Goal: Book appointment/travel/reservation

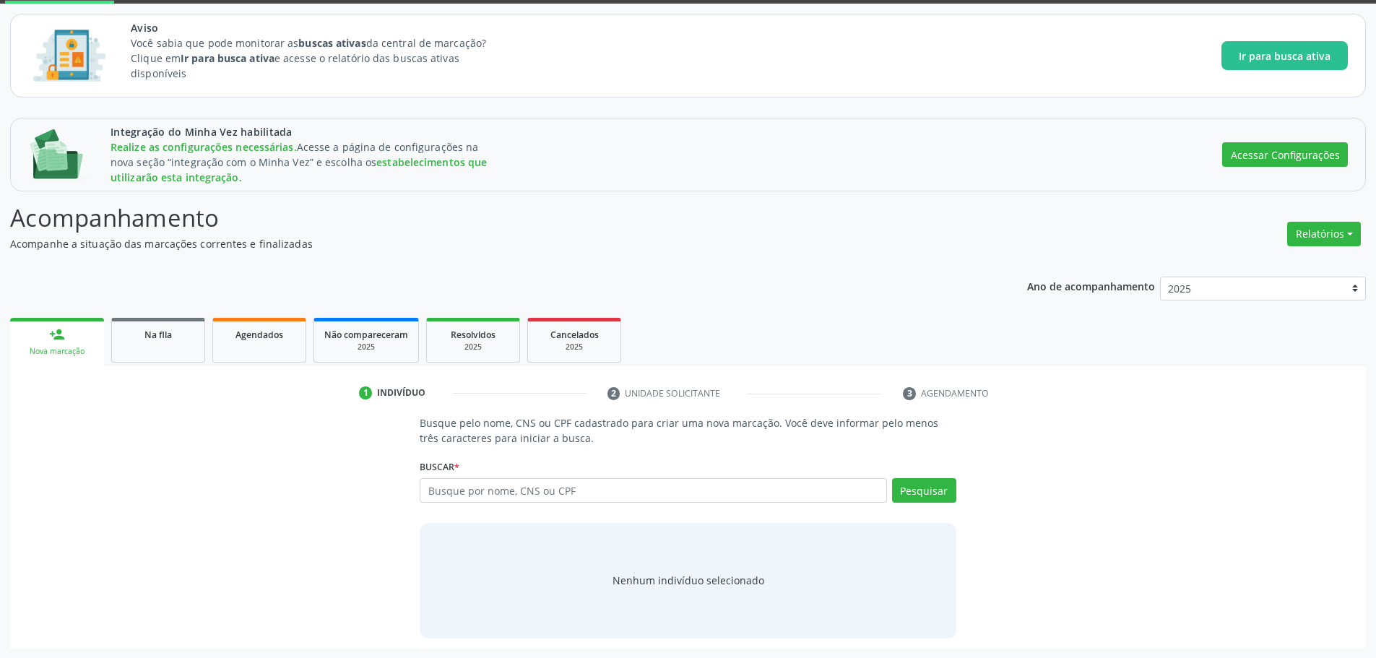
scroll to position [77, 0]
type input "253 7064 9543 0008"
click at [918, 493] on button "Pesquisar" at bounding box center [924, 489] width 64 height 25
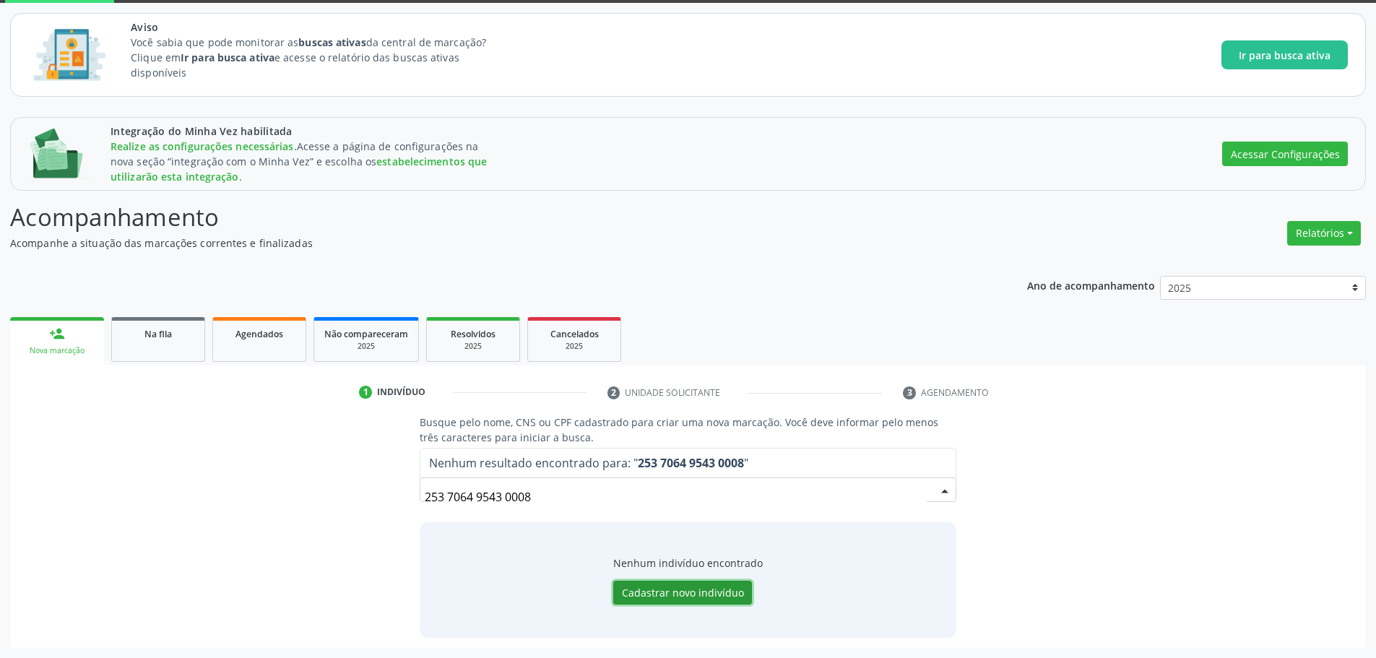
click at [638, 592] on button "Cadastrar novo indivíduo" at bounding box center [682, 593] width 139 height 25
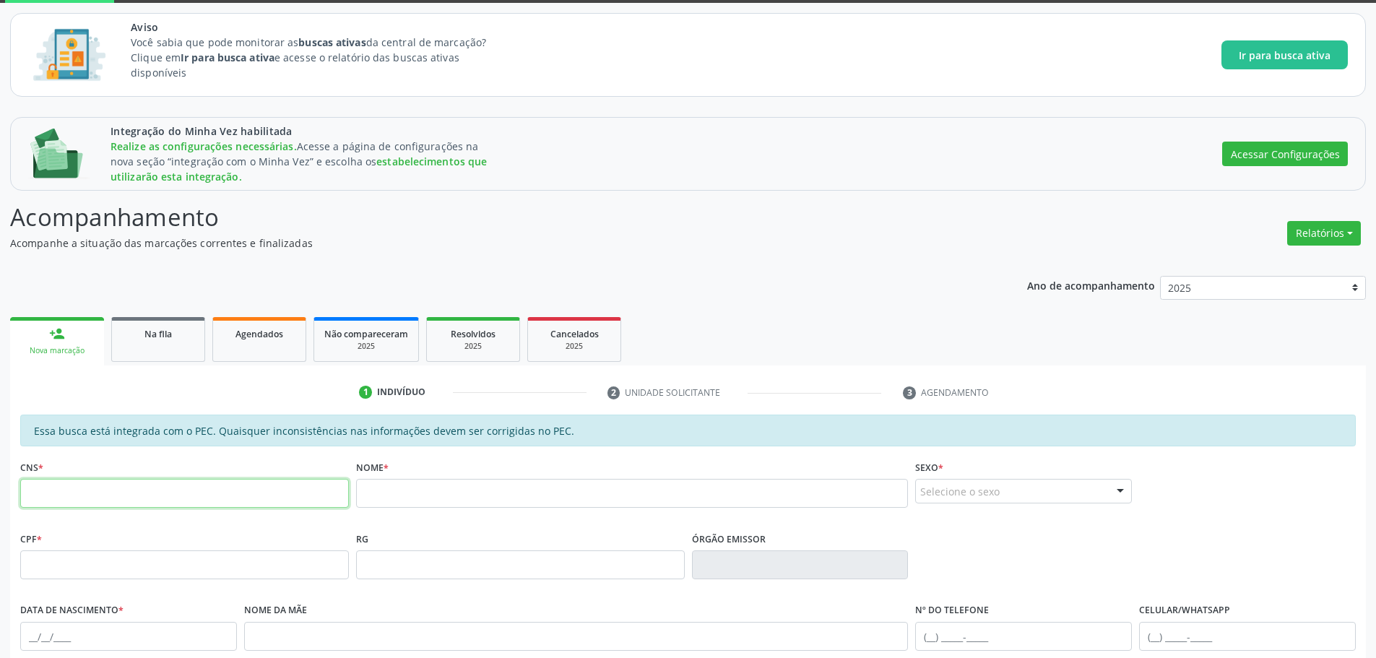
click at [251, 482] on input "text" at bounding box center [184, 493] width 329 height 29
paste input "253 7064 9543 0008"
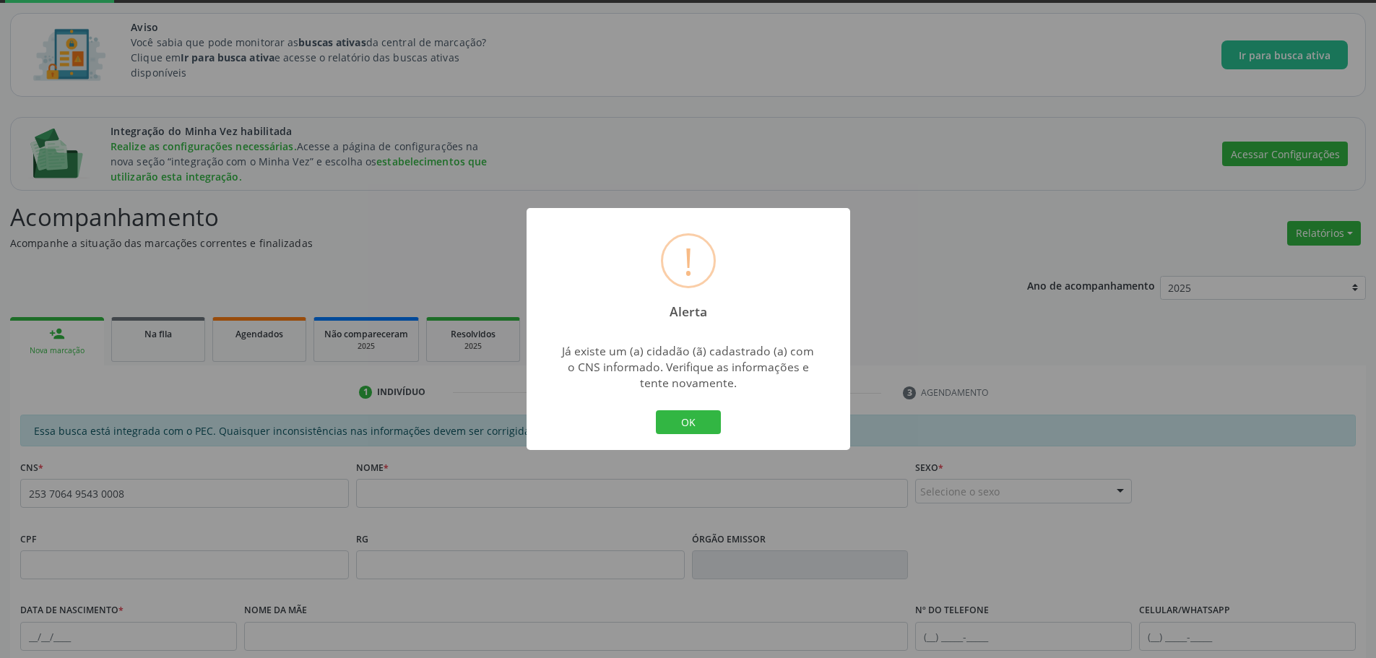
click at [691, 408] on div "OK Cancel" at bounding box center [688, 422] width 72 height 30
click at [694, 425] on button "OK" at bounding box center [688, 422] width 65 height 25
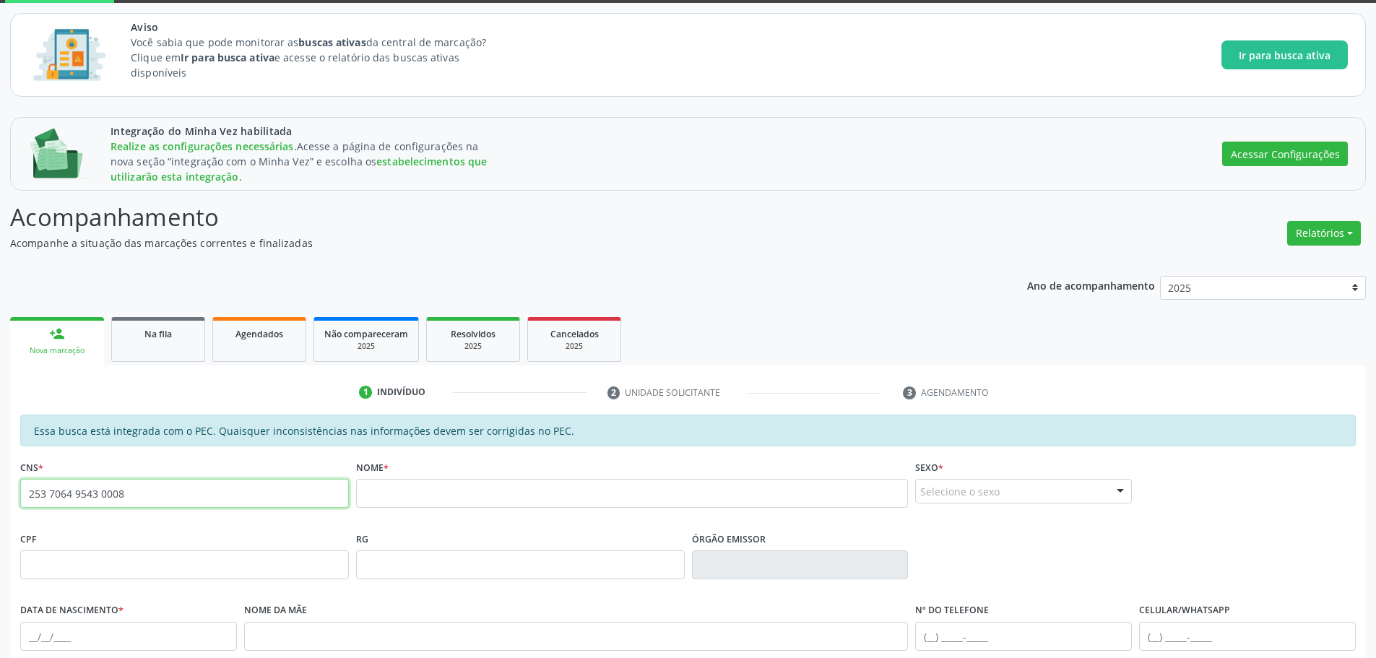
click at [157, 502] on input "253 7064 9543 0008" at bounding box center [184, 493] width 329 height 29
type input "253 7064 9543 0008"
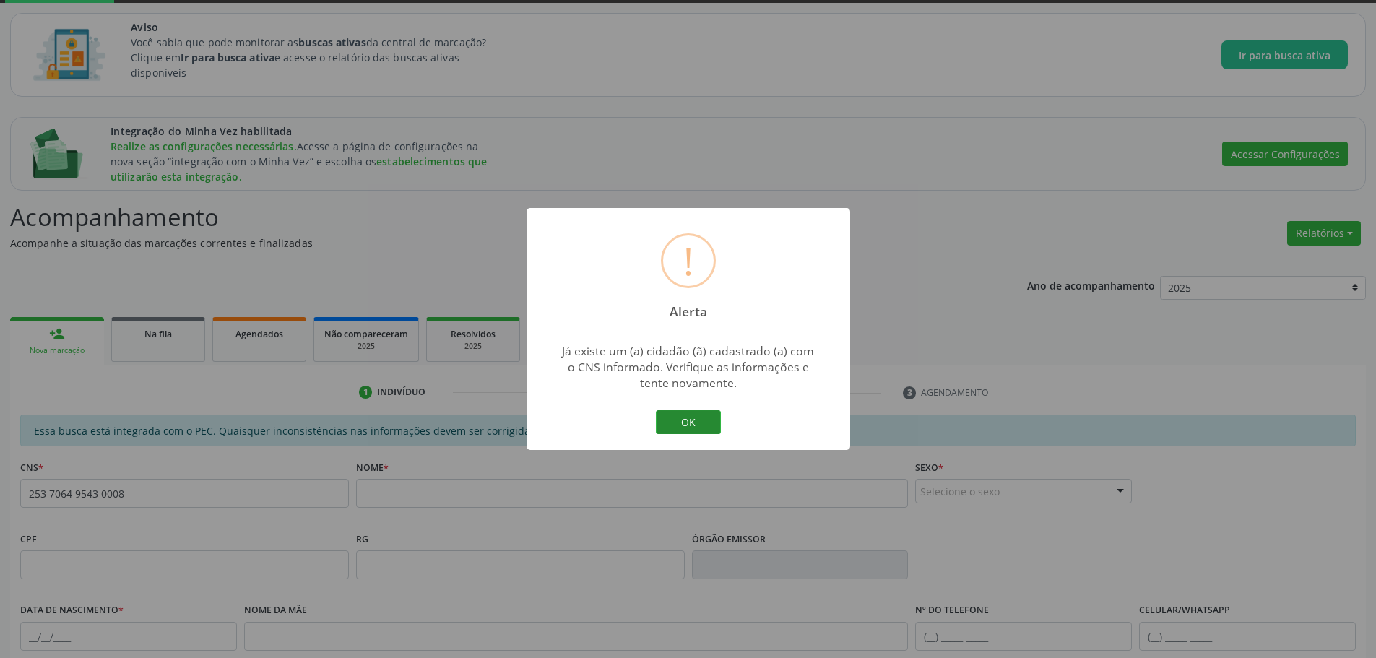
click at [689, 420] on button "OK" at bounding box center [688, 422] width 65 height 25
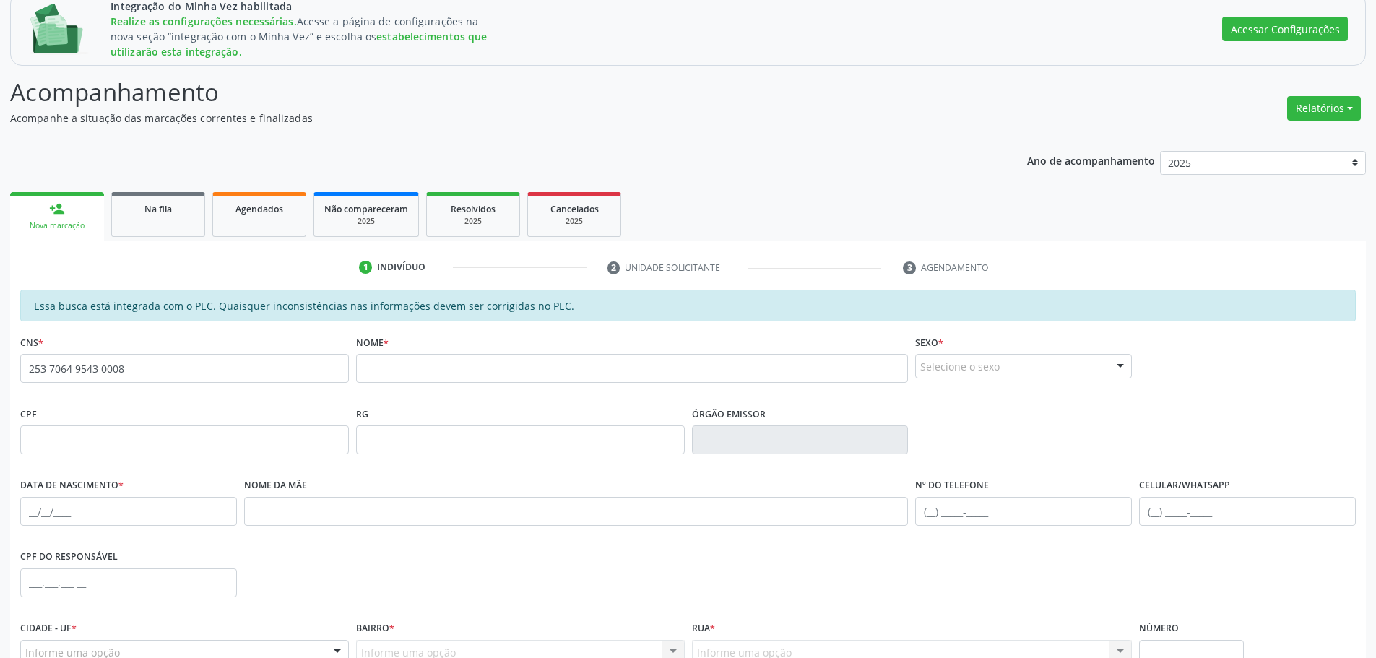
scroll to position [56, 0]
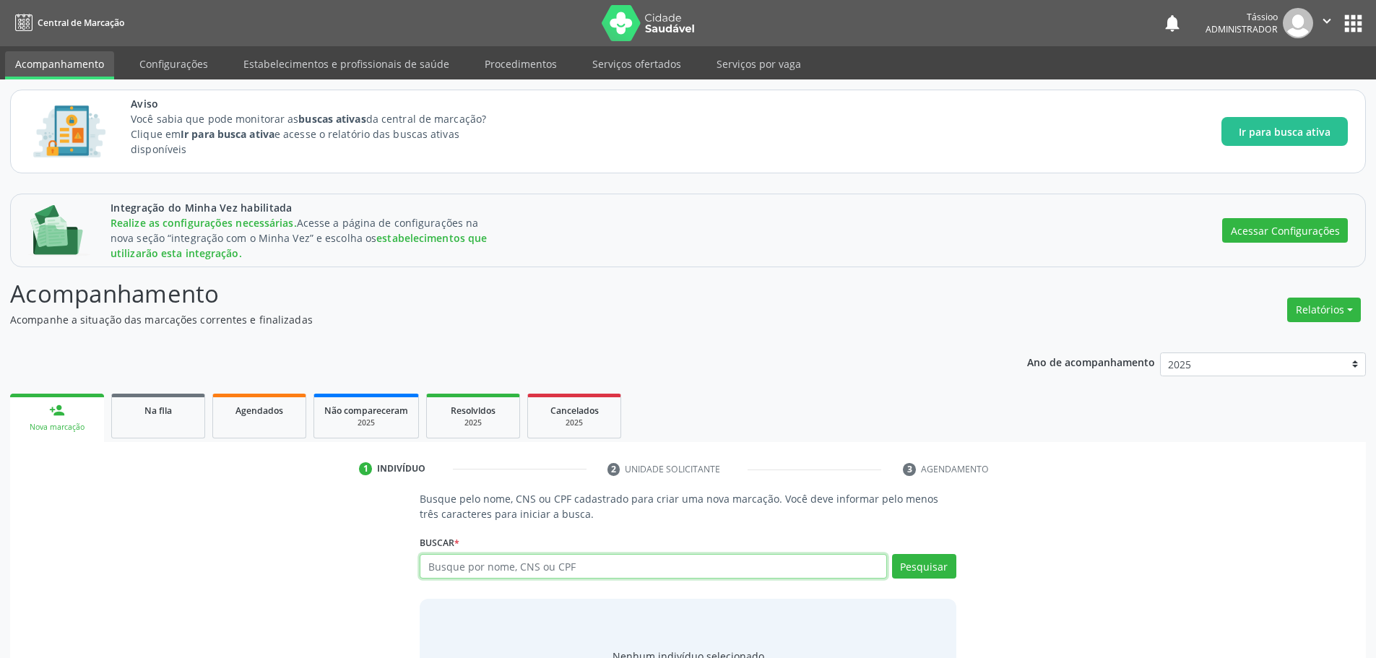
scroll to position [50, 0]
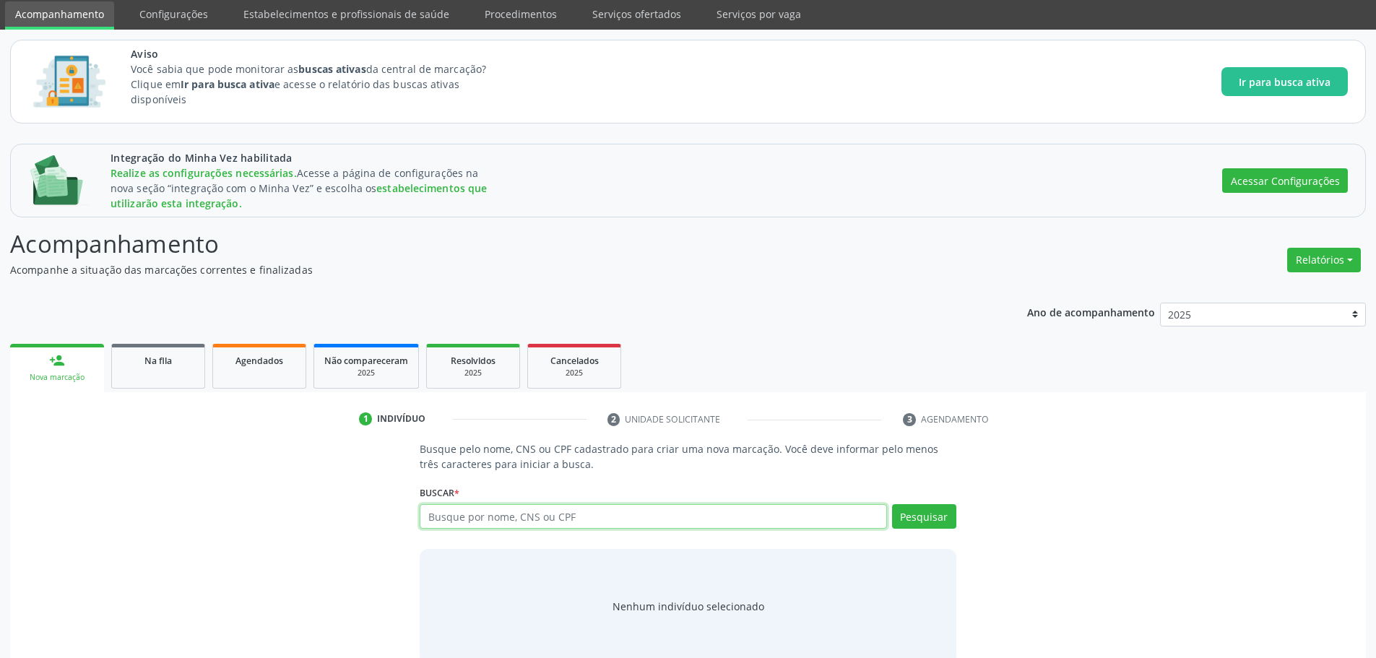
paste input "253 7064 9543 0008"
type input "253 7064 9543 0008"
click at [550, 479] on div "Busque pelo nome, CNS ou CPF cadastrado para criar uma nova marcação. Você deve…" at bounding box center [688, 552] width 556 height 222
click at [941, 514] on button "Pesquisar" at bounding box center [924, 516] width 64 height 25
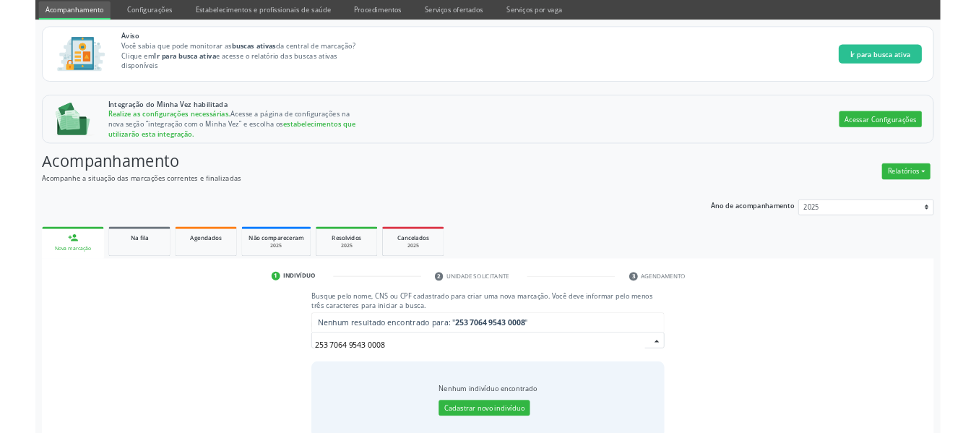
scroll to position [77, 0]
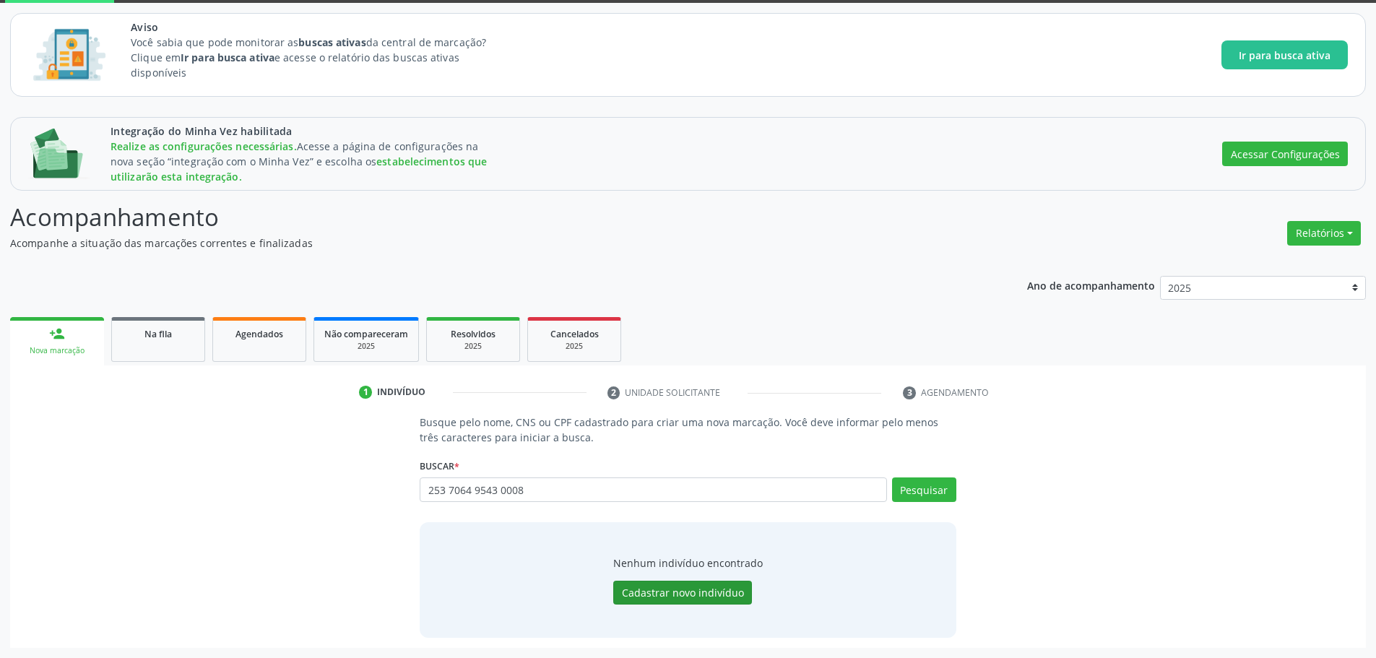
drag, startPoint x: 699, startPoint y: 608, endPoint x: 704, endPoint y: 592, distance: 17.6
click at [701, 598] on div "Nenhum indivíduo encontrado Cadastrar novo indivíduo" at bounding box center [688, 580] width 536 height 116
click at [704, 592] on button "Cadastrar novo indivíduo" at bounding box center [682, 593] width 139 height 25
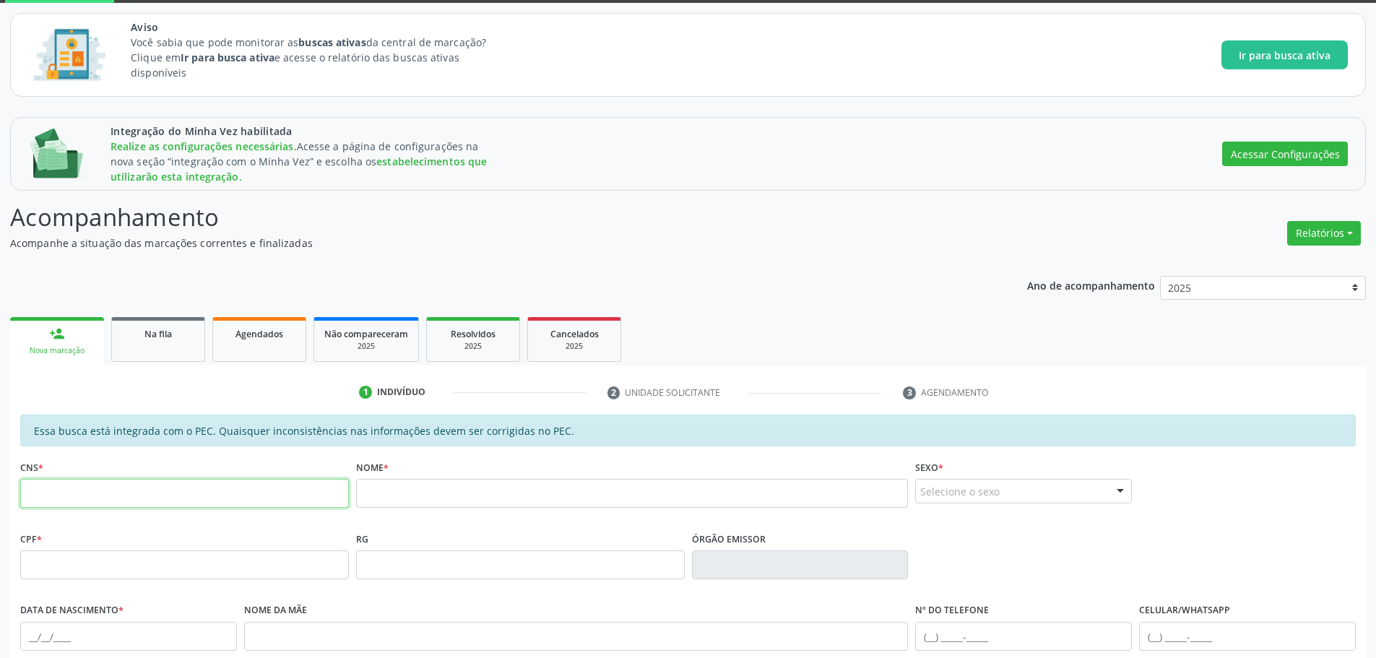
click at [197, 498] on input "text" at bounding box center [184, 493] width 329 height 29
paste input "253 7064 9543 0008"
type input "253 7064 9543 0008"
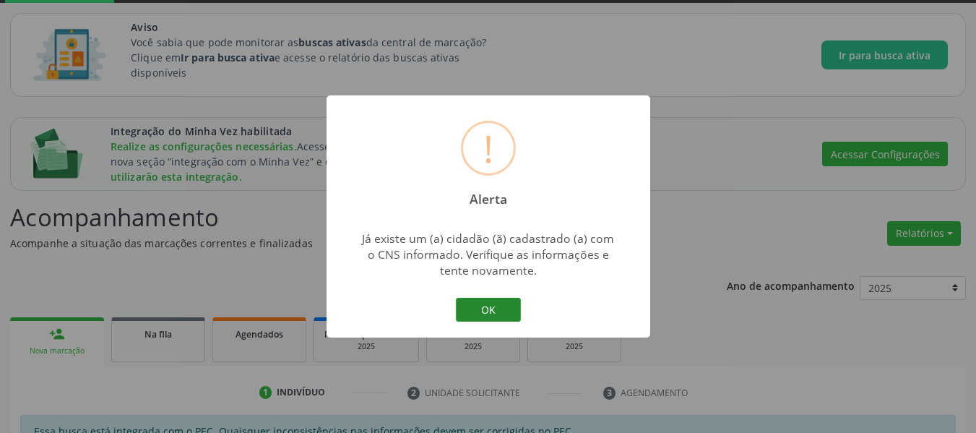
click at [478, 311] on button "OK" at bounding box center [488, 310] width 65 height 25
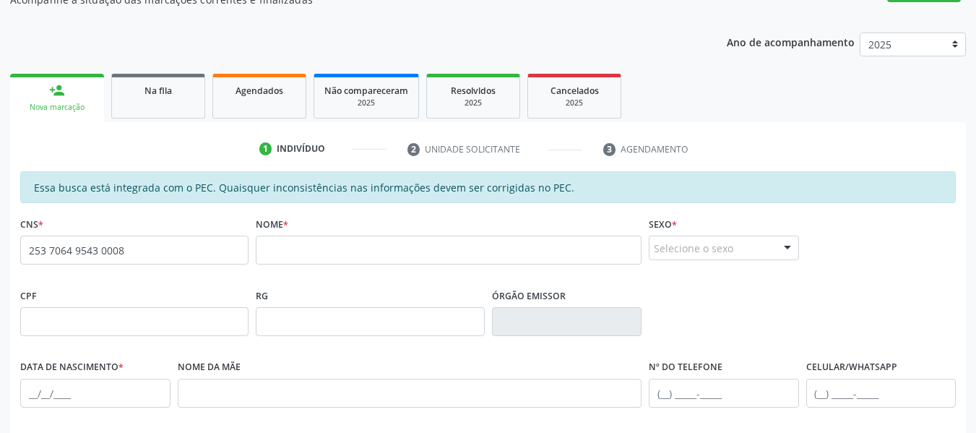
scroll to position [364, 0]
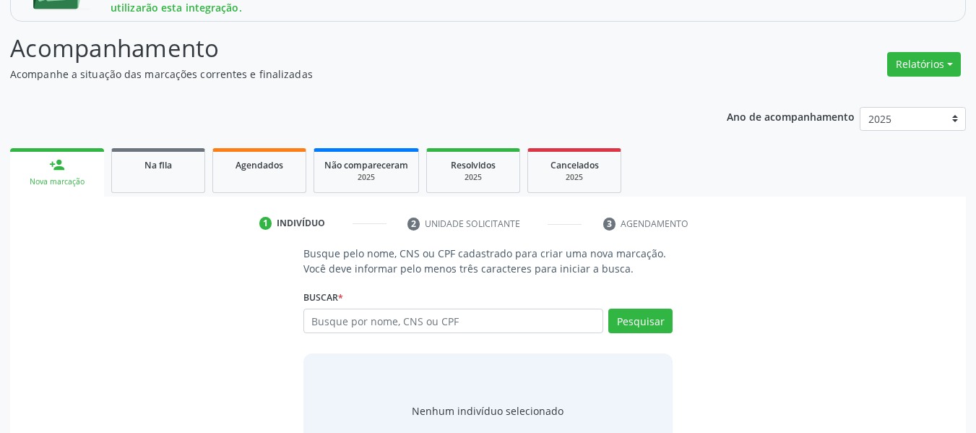
scroll to position [302, 0]
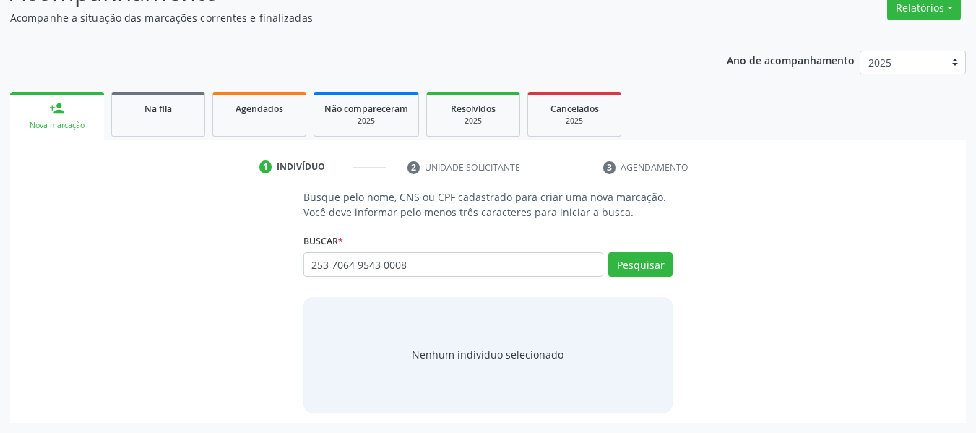
type input "253 7064 9543 0008"
click at [622, 277] on div "Pesquisar" at bounding box center [637, 269] width 69 height 35
click at [635, 261] on button "Pesquisar" at bounding box center [640, 264] width 64 height 25
type input "253 7064 9543 0008"
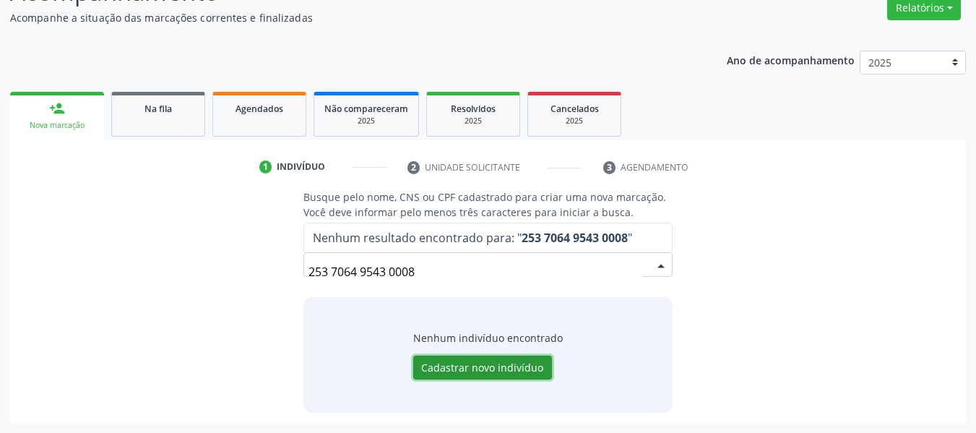
click at [533, 364] on button "Cadastrar novo indivíduo" at bounding box center [482, 367] width 139 height 25
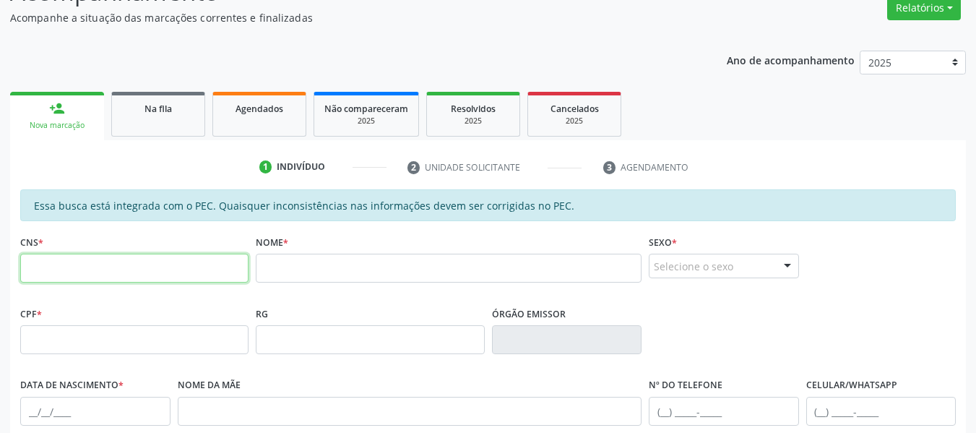
click at [186, 277] on input "text" at bounding box center [134, 268] width 228 height 29
paste input "253 7064 9543 0008"
type input "253 7064 9543 0008"
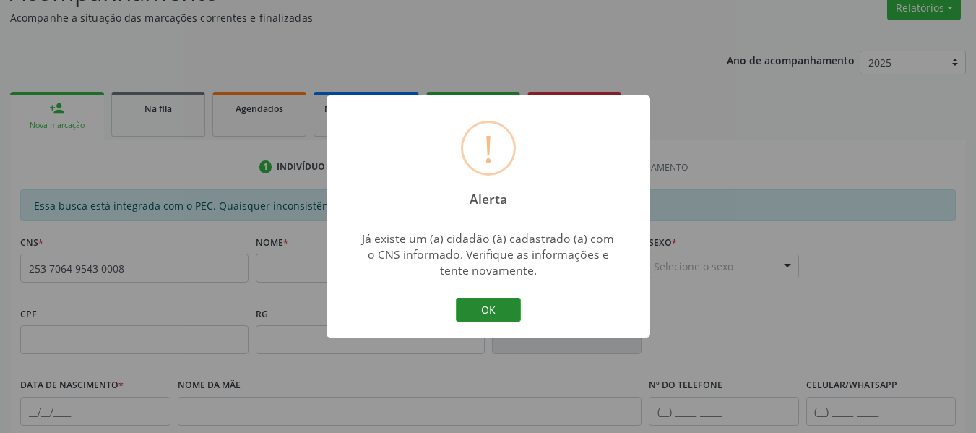
click at [506, 302] on button "OK" at bounding box center [488, 310] width 65 height 25
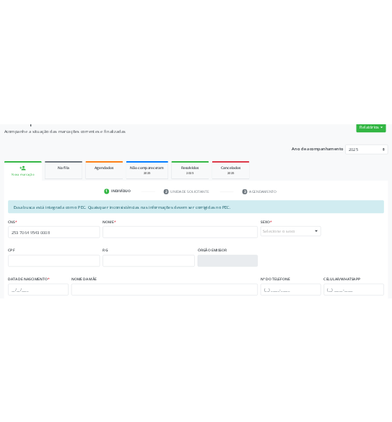
scroll to position [484, 0]
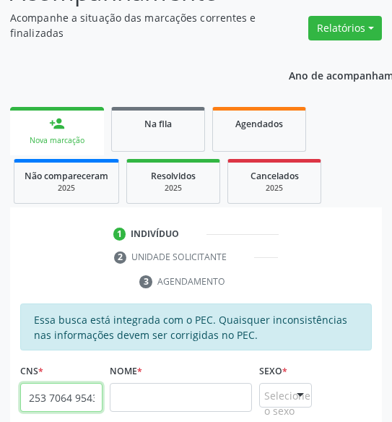
click at [60, 395] on input "253 7064 9543 0008" at bounding box center [61, 397] width 82 height 29
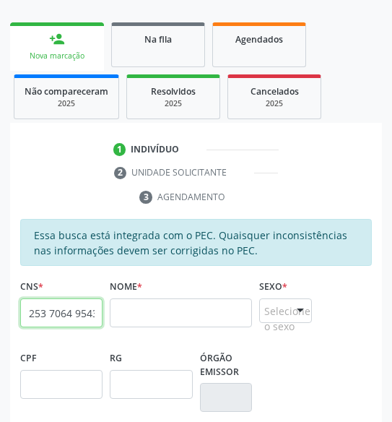
scroll to position [0, 28]
click at [41, 334] on fieldset "CNS * 253 7064 9543 0008" at bounding box center [61, 306] width 82 height 61
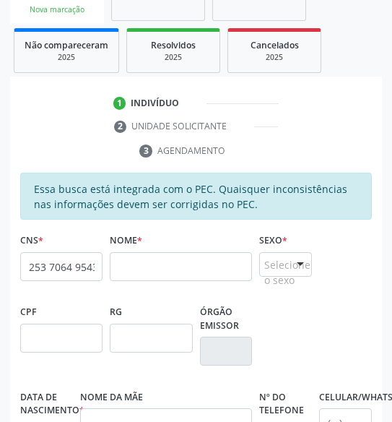
scroll to position [975, 0]
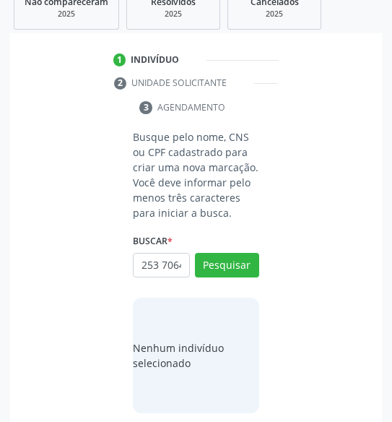
scroll to position [0, 52]
type input "253 7064 9543 0008"
click at [250, 261] on button "Pesquisar" at bounding box center [227, 265] width 64 height 25
type input "253 7064 9543 0008"
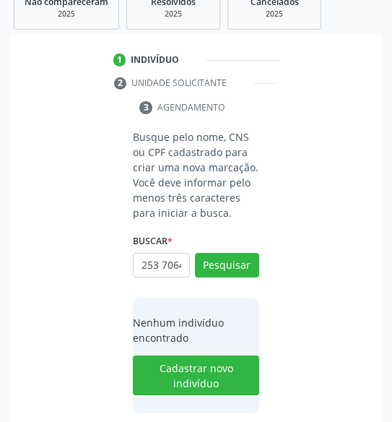
scroll to position [0, 0]
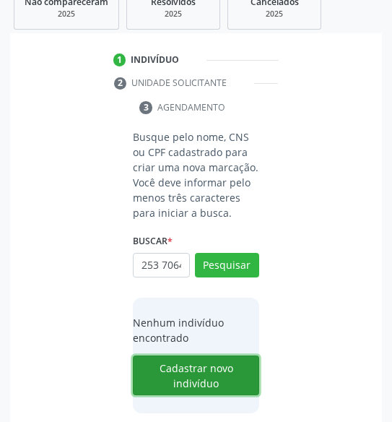
click at [191, 373] on button "Cadastrar novo indivíduo" at bounding box center [196, 375] width 126 height 40
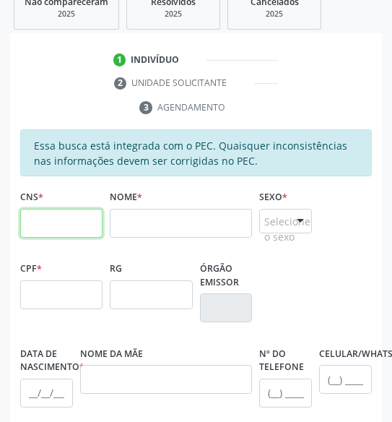
click at [53, 218] on input "text" at bounding box center [61, 223] width 82 height 29
paste input "253 7064 9543 0008"
type input "253 7064 9543 0008"
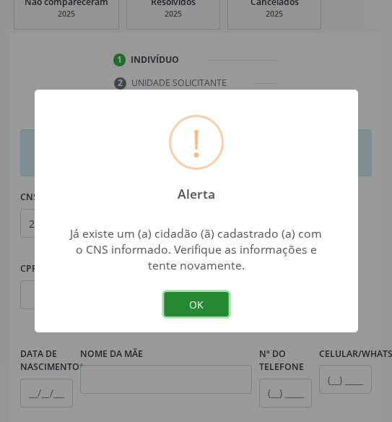
click at [212, 294] on button "OK" at bounding box center [196, 304] width 65 height 25
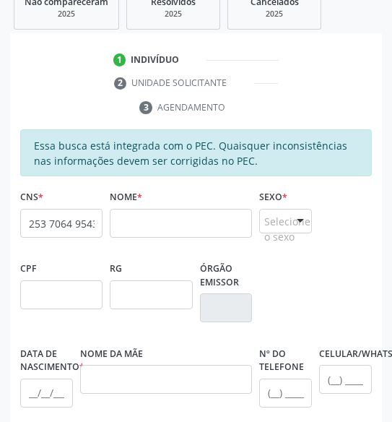
click at [68, 275] on div "CPF" at bounding box center [61, 283] width 82 height 51
click at [57, 287] on input "text" at bounding box center [61, 294] width 82 height 29
paste input "683.245.450-34"
type input "683.245.450-34"
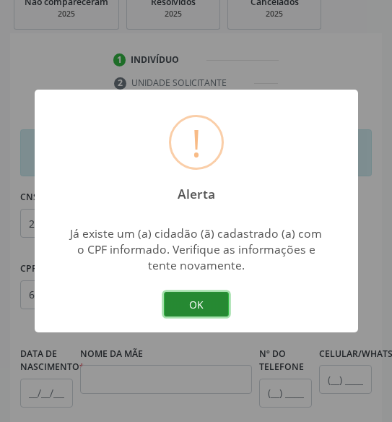
click at [199, 296] on button "OK" at bounding box center [196, 304] width 65 height 25
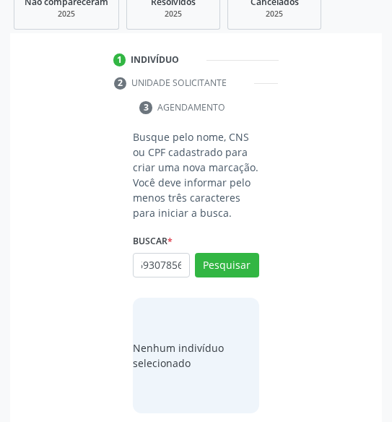
scroll to position [0, 22]
type input "05693078566"
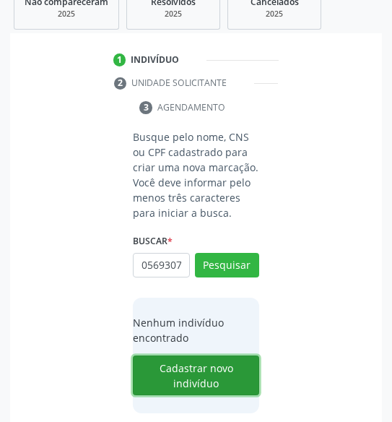
click at [222, 369] on button "Cadastrar novo indivíduo" at bounding box center [196, 375] width 126 height 40
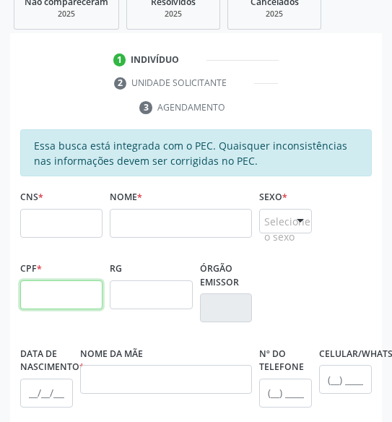
click at [53, 301] on input "text" at bounding box center [61, 294] width 82 height 29
type input "056.930.785-66"
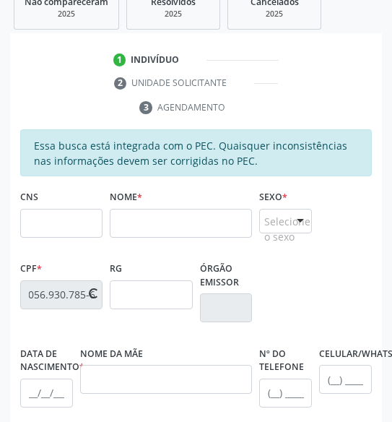
scroll to position [0, 0]
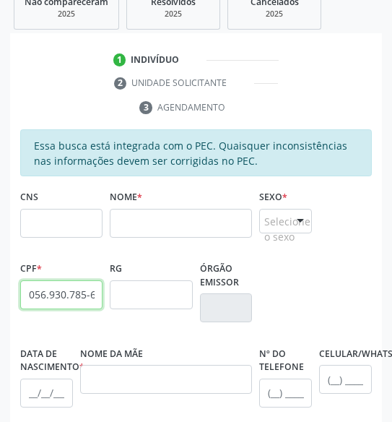
click at [100, 297] on input "056.930.785-66" at bounding box center [61, 294] width 82 height 29
click at [82, 294] on input "056.930.785-66" at bounding box center [61, 294] width 82 height 29
click at [72, 261] on div "CPF *" at bounding box center [61, 283] width 82 height 51
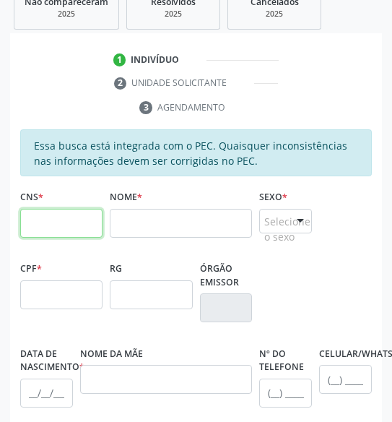
click at [35, 222] on input "text" at bounding box center [61, 223] width 82 height 29
paste input "914 4131 1009 0000"
type input "914 4131 1009 0000"
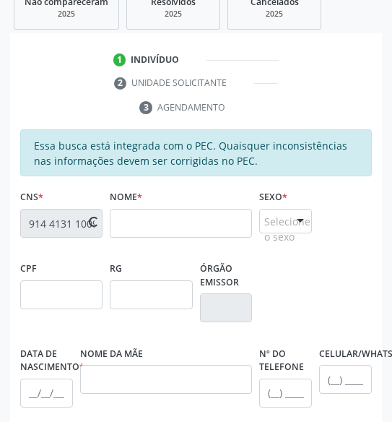
scroll to position [0, 28]
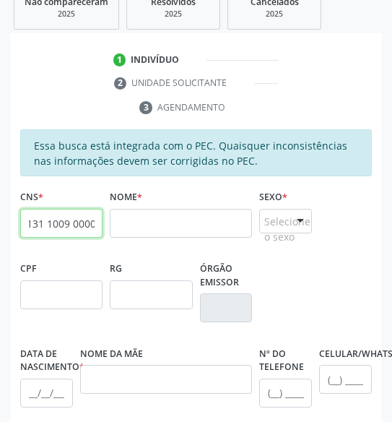
click at [35, 222] on input "914 4131 1009 0000" at bounding box center [61, 223] width 82 height 29
click at [319, 82] on ul "1 Indivíduo 2 Unidade solicitante 3 Agendamento" at bounding box center [196, 83] width 372 height 71
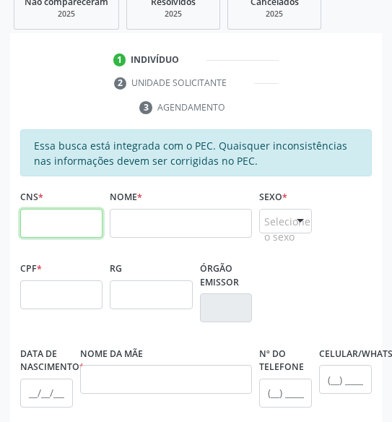
click at [53, 223] on input "text" at bounding box center [61, 223] width 82 height 29
paste input "253 7064 9543 0008"
type input "253 7064 9543 0008"
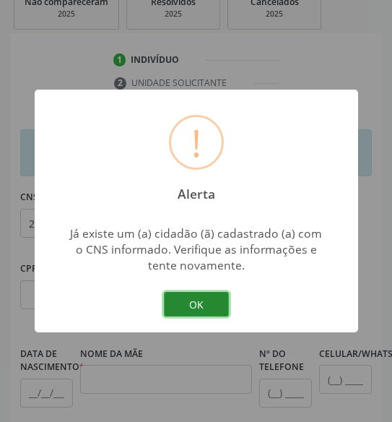
click at [188, 309] on button "OK" at bounding box center [196, 304] width 65 height 25
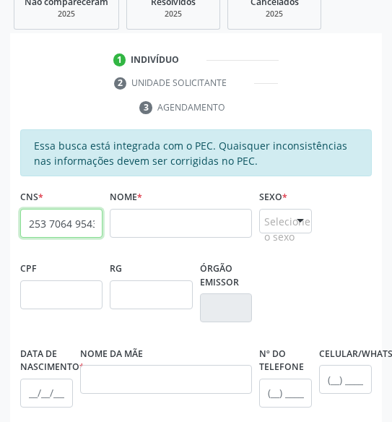
click at [58, 231] on input "253 7064 9543 0008" at bounding box center [61, 223] width 82 height 29
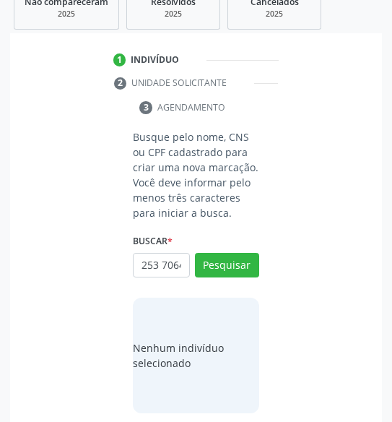
scroll to position [0, 52]
type input "253 7064 9543 0008"
click at [216, 247] on div "Buscar * Busque por nome, CNS ou CPF Nenhum resultado encontrado para: " " Não …" at bounding box center [196, 258] width 126 height 56
click at [225, 256] on button "Pesquisar" at bounding box center [227, 265] width 64 height 25
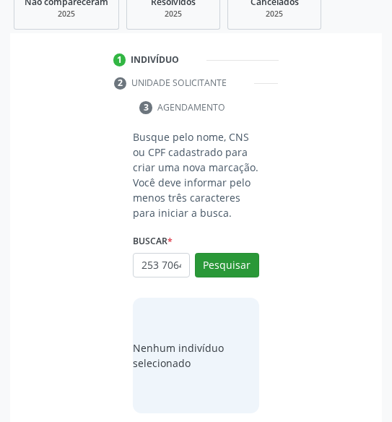
type input "253 7064 9543 0008"
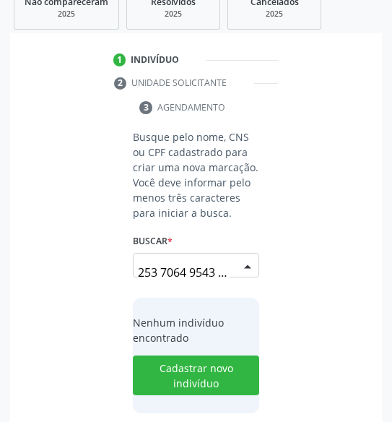
scroll to position [0, 17]
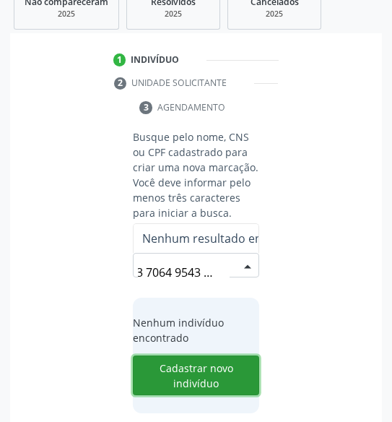
click at [205, 384] on button "Cadastrar novo indivíduo" at bounding box center [196, 375] width 126 height 40
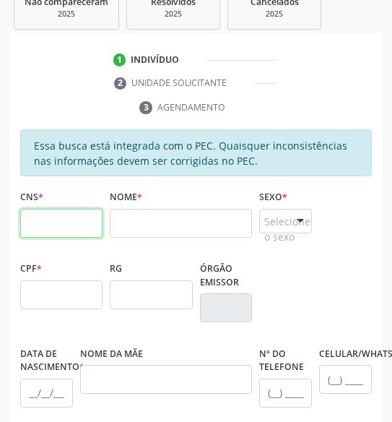
click at [61, 224] on input "text" at bounding box center [61, 223] width 82 height 29
paste input "253 7064 9543 0008"
type input "253 7064 9543 0008"
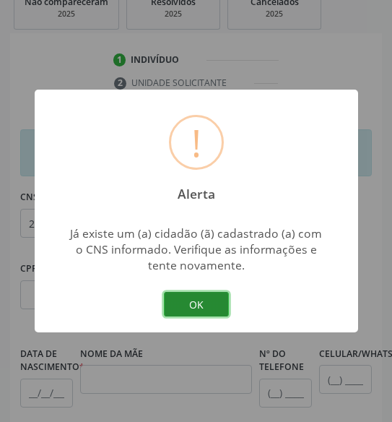
click at [183, 313] on button "OK" at bounding box center [196, 304] width 65 height 25
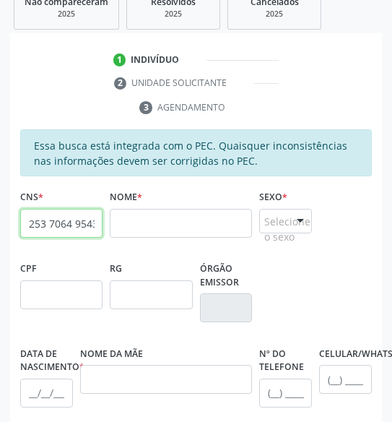
click at [72, 217] on input "253 7064 9543 0008" at bounding box center [61, 223] width 82 height 29
type input "253 7064 9543 0008"
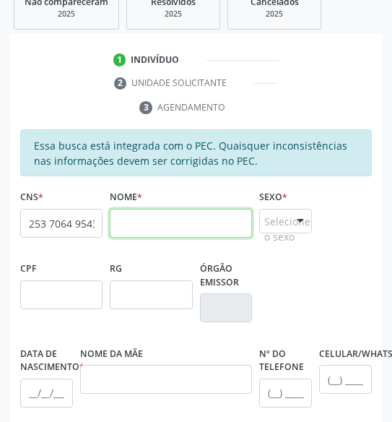
click at [190, 220] on input "text" at bounding box center [181, 223] width 142 height 29
type input "[PERSON_NAME]"
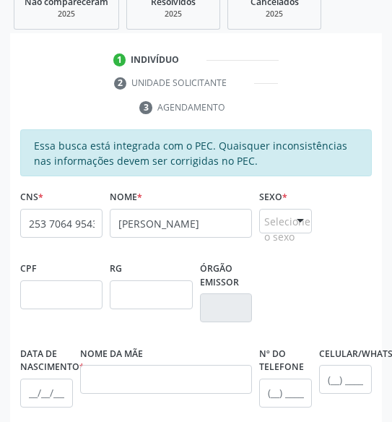
click at [282, 231] on div "Selecione o sexo" at bounding box center [285, 221] width 53 height 25
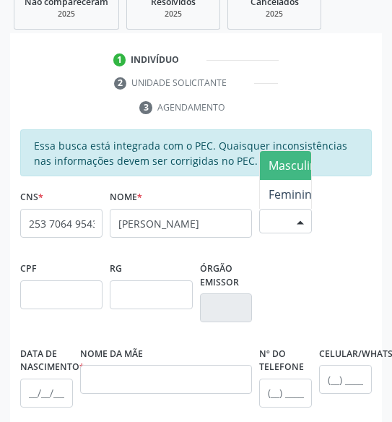
click at [296, 157] on span "Masculino" at bounding box center [297, 165] width 56 height 16
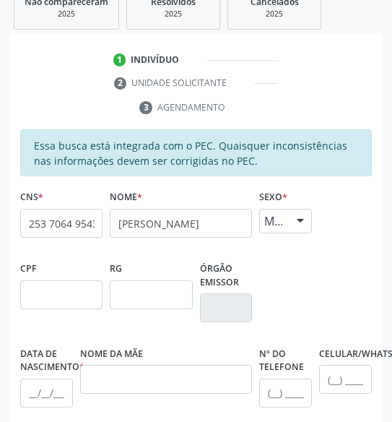
click at [40, 313] on fieldset "CPF" at bounding box center [61, 288] width 82 height 61
click at [83, 290] on input "text" at bounding box center [61, 294] width 82 height 29
paste input "683.245.450-34"
type input "683.245.450-34"
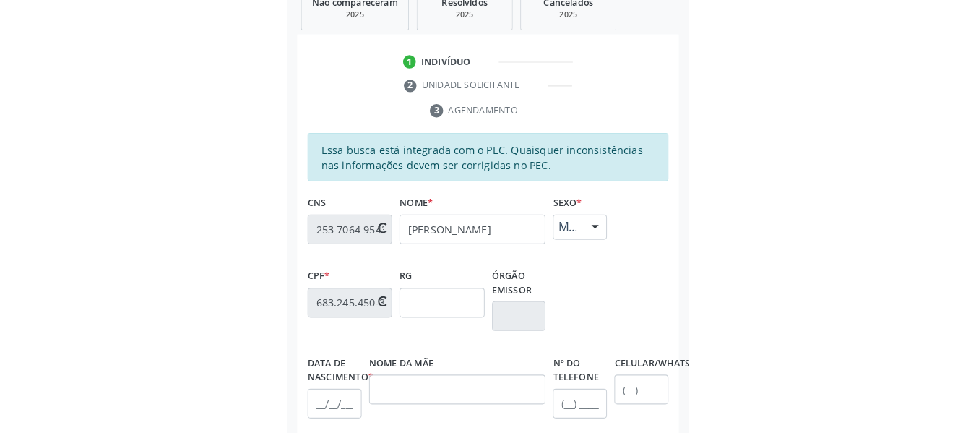
scroll to position [409, 0]
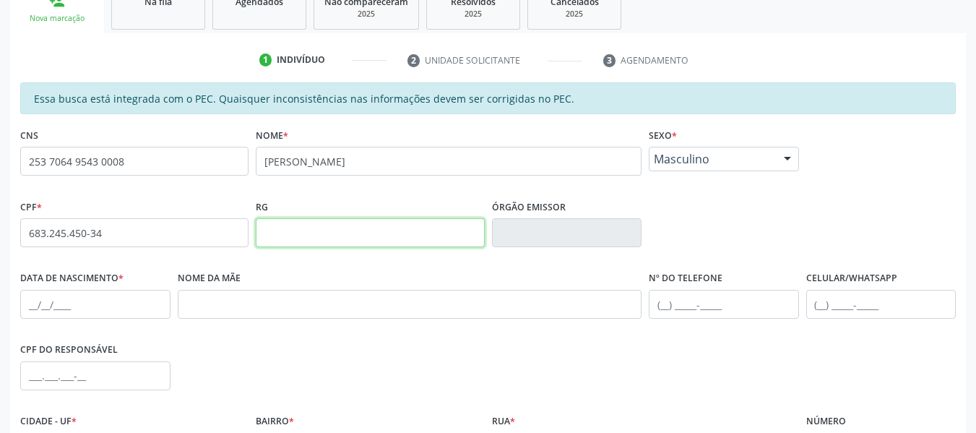
click at [371, 222] on input "text" at bounding box center [370, 232] width 228 height 29
click at [392, 211] on div "RG" at bounding box center [370, 221] width 228 height 51
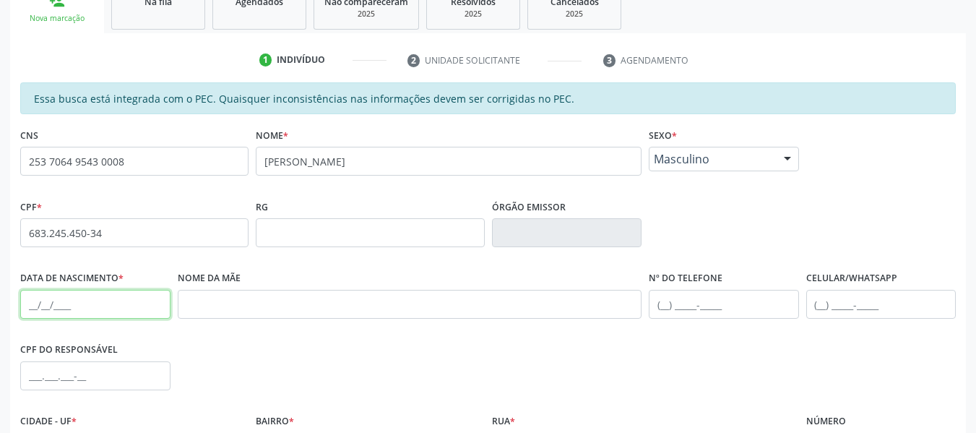
click at [91, 310] on input "text" at bounding box center [95, 304] width 150 height 29
type input "[DATE]"
click at [206, 349] on div "CPF do responsável" at bounding box center [488, 375] width 943 height 72
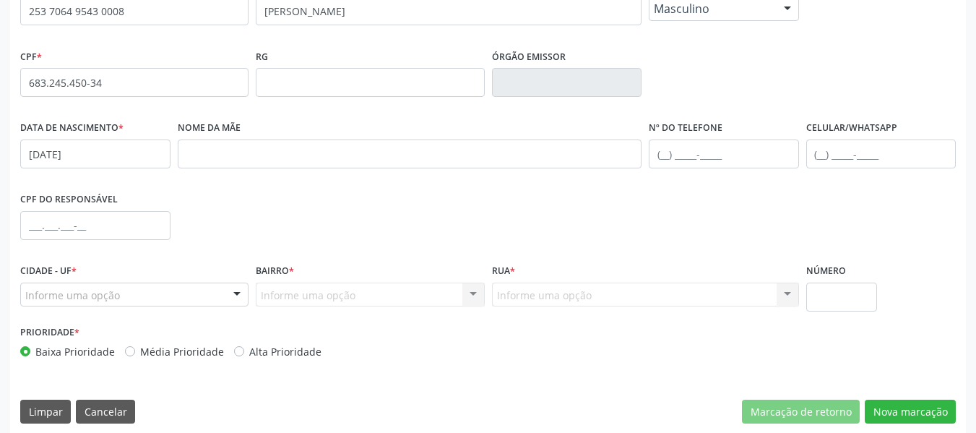
scroll to position [570, 0]
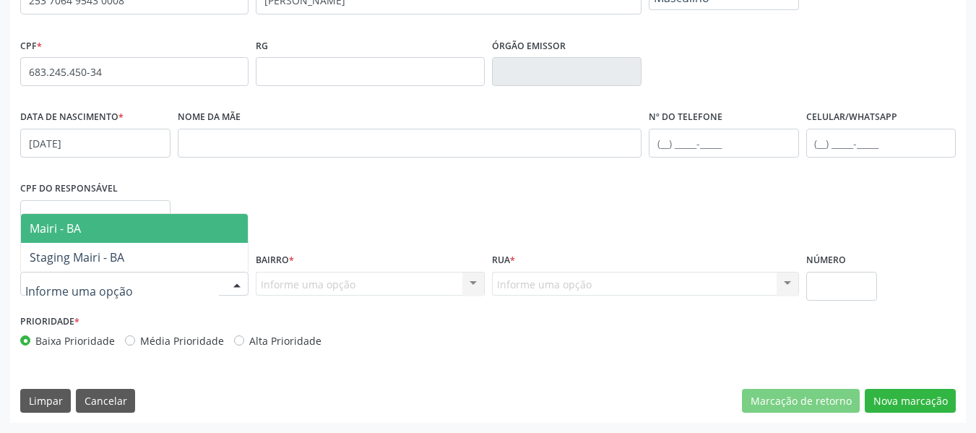
click at [189, 283] on div at bounding box center [134, 284] width 228 height 25
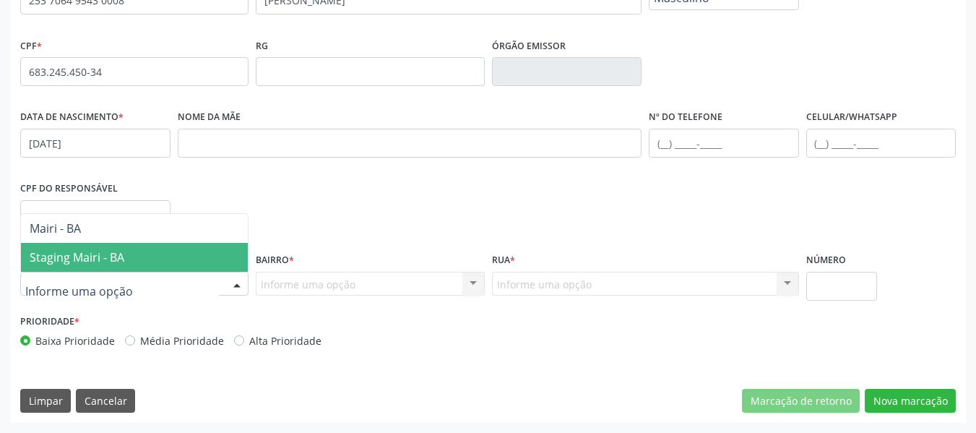
click at [145, 252] on span "Staging Mairi - BA" at bounding box center [134, 257] width 227 height 29
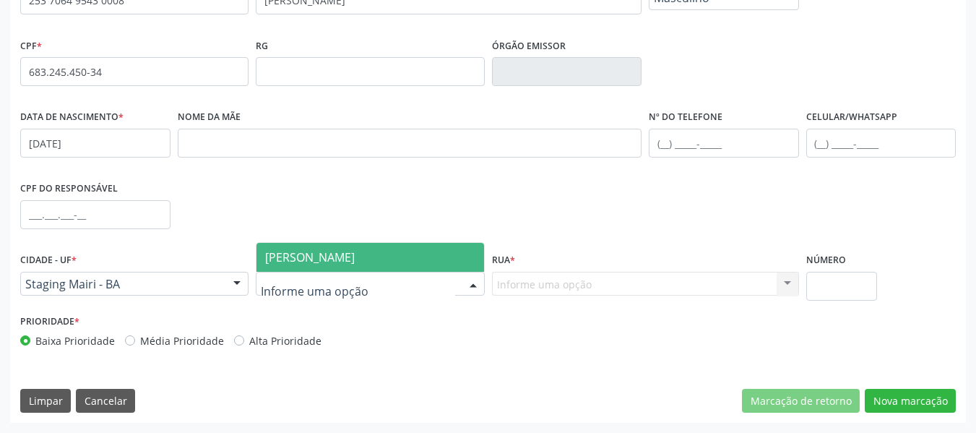
click at [301, 246] on span "[PERSON_NAME]" at bounding box center [369, 257] width 227 height 29
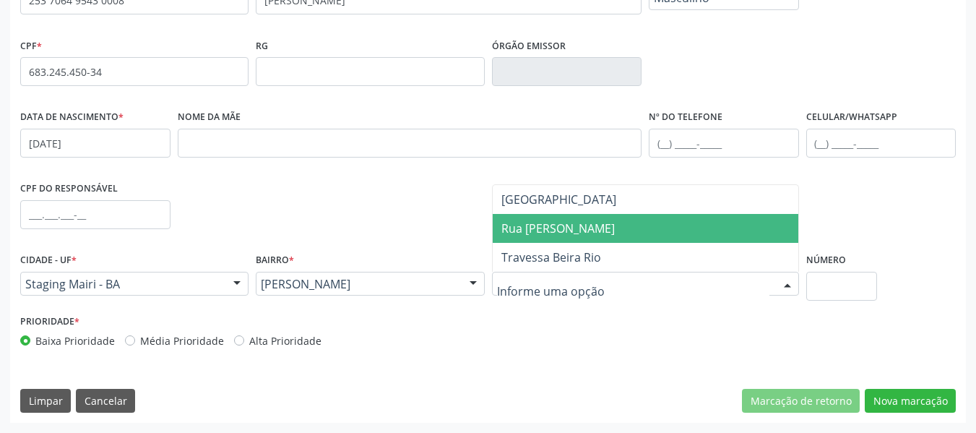
click at [392, 234] on span "Rua [PERSON_NAME]" at bounding box center [557, 228] width 113 height 16
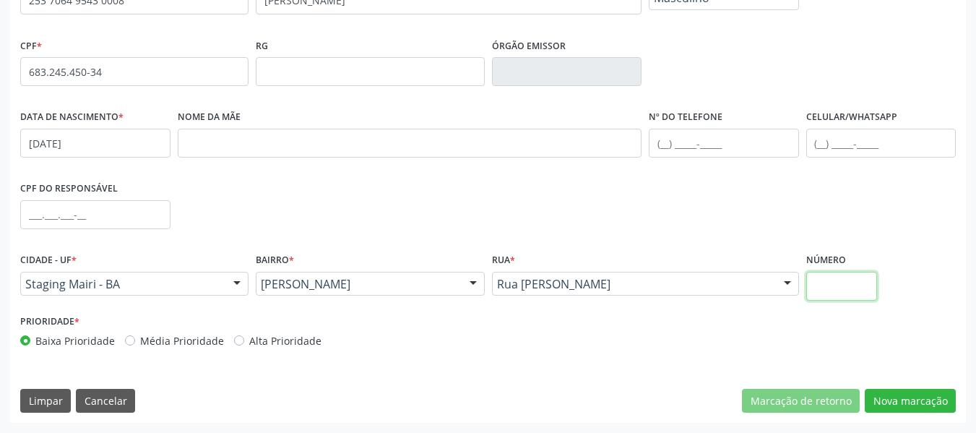
click at [392, 282] on input "text" at bounding box center [842, 286] width 72 height 29
type input "71"
click at [392, 390] on button "Nova marcação" at bounding box center [910, 401] width 91 height 25
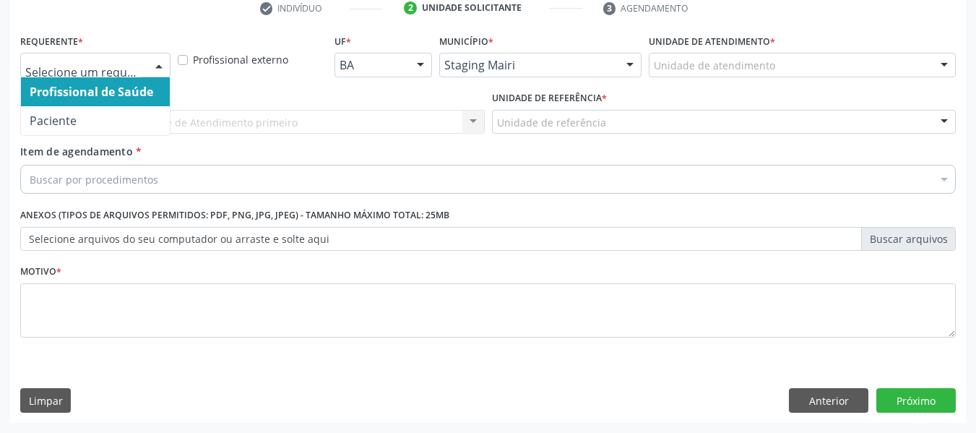
click at [149, 64] on div at bounding box center [159, 65] width 22 height 25
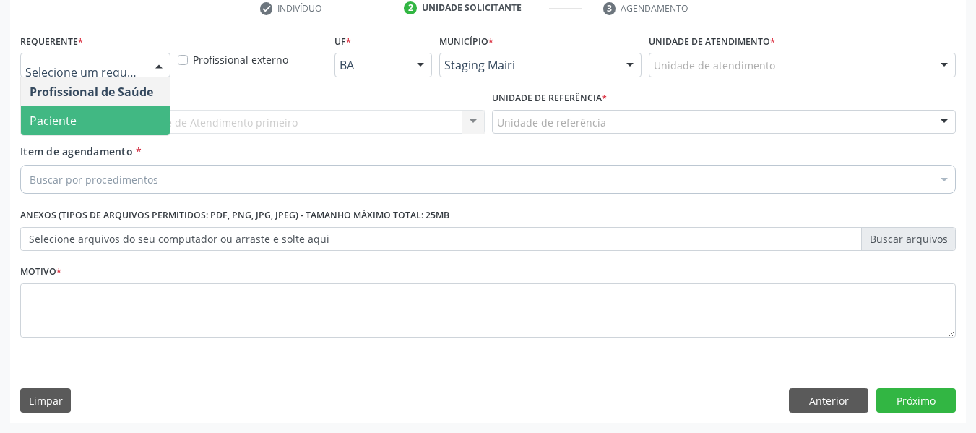
click at [103, 113] on span "Paciente" at bounding box center [95, 120] width 149 height 29
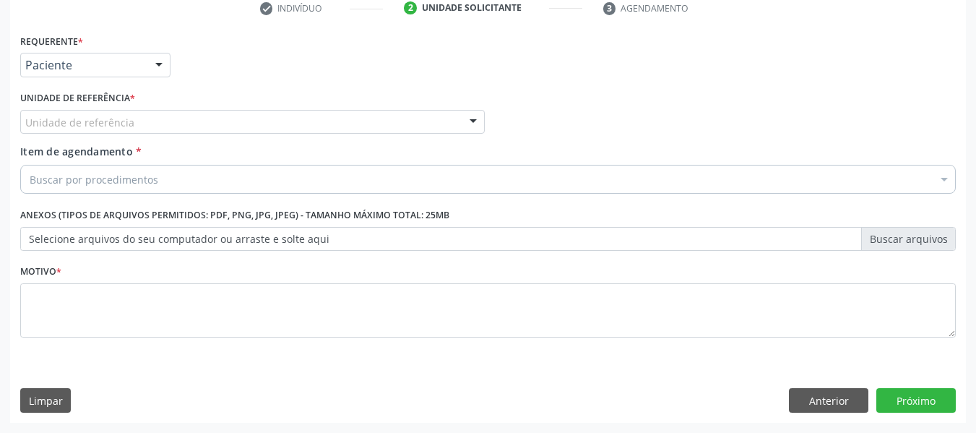
click at [143, 122] on div "Unidade de referência" at bounding box center [252, 122] width 464 height 25
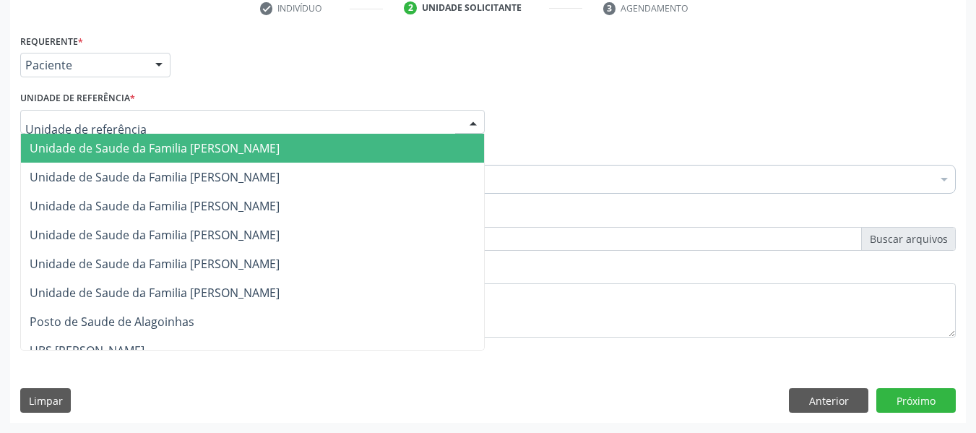
click at [127, 139] on span "Unidade de Saude da Familia [PERSON_NAME]" at bounding box center [252, 148] width 463 height 29
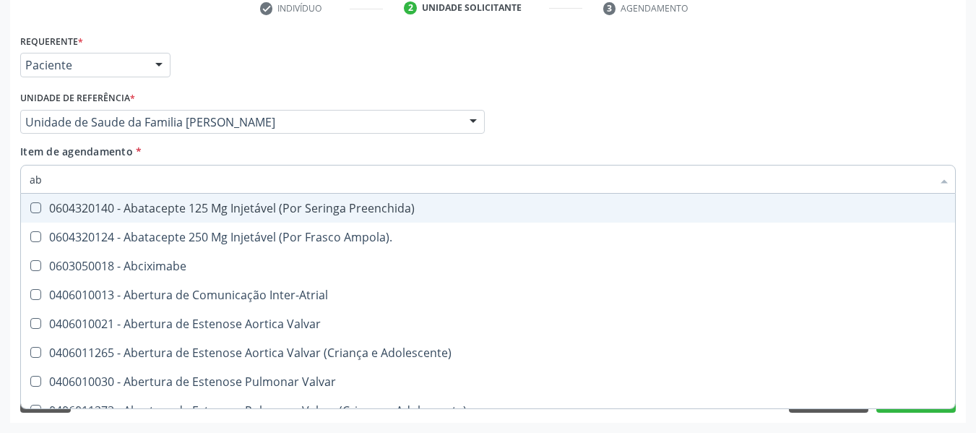
type input "a"
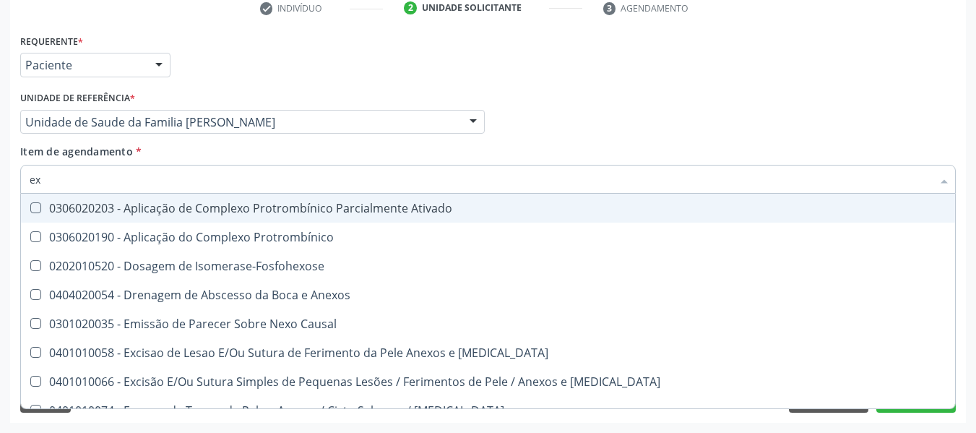
type input "e"
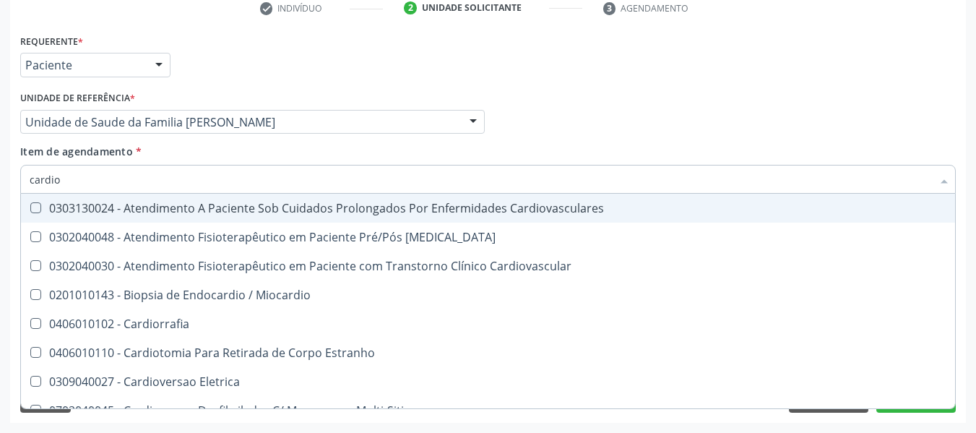
type input "cardiol"
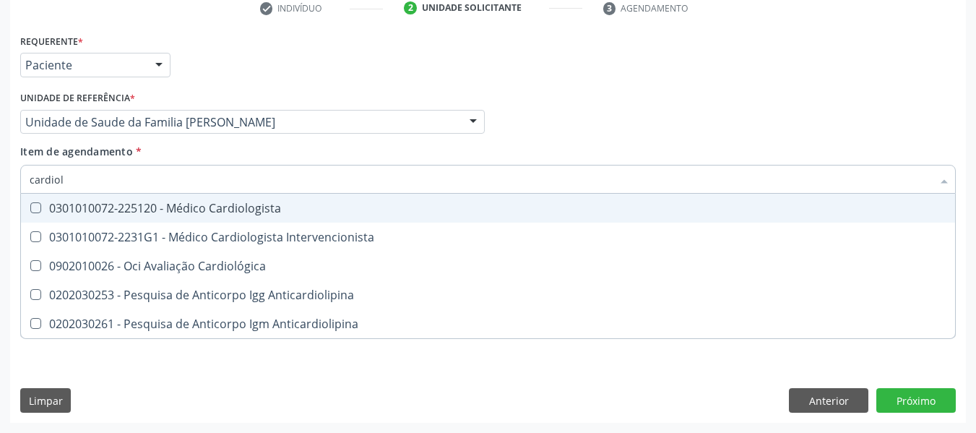
click at [122, 209] on div "0301010072-225120 - Médico Cardiologista" at bounding box center [488, 208] width 917 height 12
checkbox Cardiologista "true"
click at [168, 148] on div "Item de agendamento * cardiol Desfazer seleção 0301010072-225120 - Médico Cardi…" at bounding box center [487, 167] width 935 height 46
checkbox Intervencionista "true"
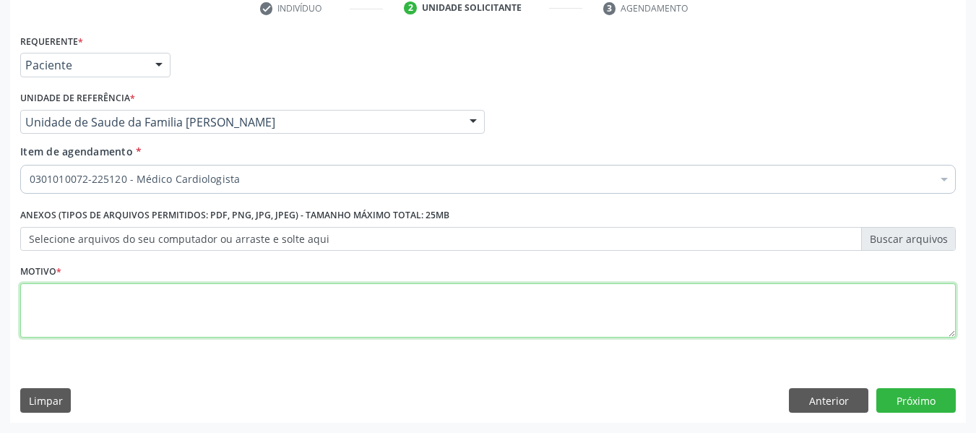
click at [88, 293] on textarea at bounding box center [487, 310] width 935 height 55
type textarea "Rotina"
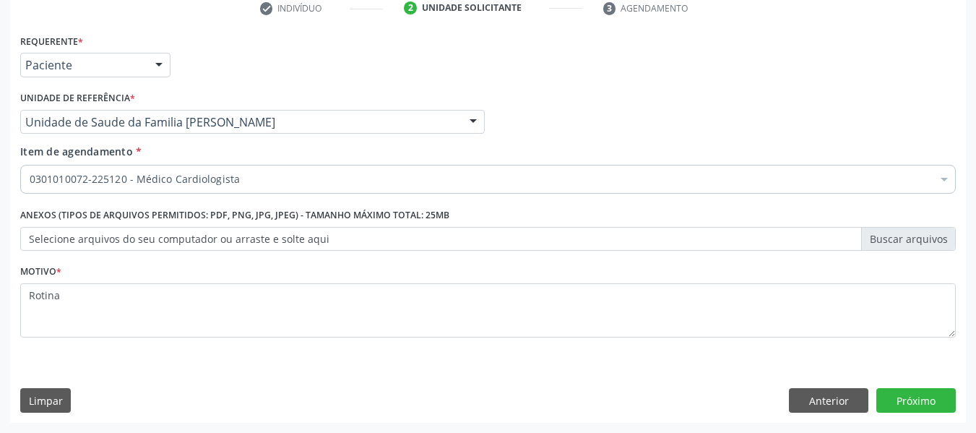
click at [204, 370] on div "Requerente * Paciente Profissional de Saúde Paciente Nenhum resultado encontrad…" at bounding box center [488, 226] width 956 height 392
click at [392, 397] on button "Próximo" at bounding box center [915, 400] width 79 height 25
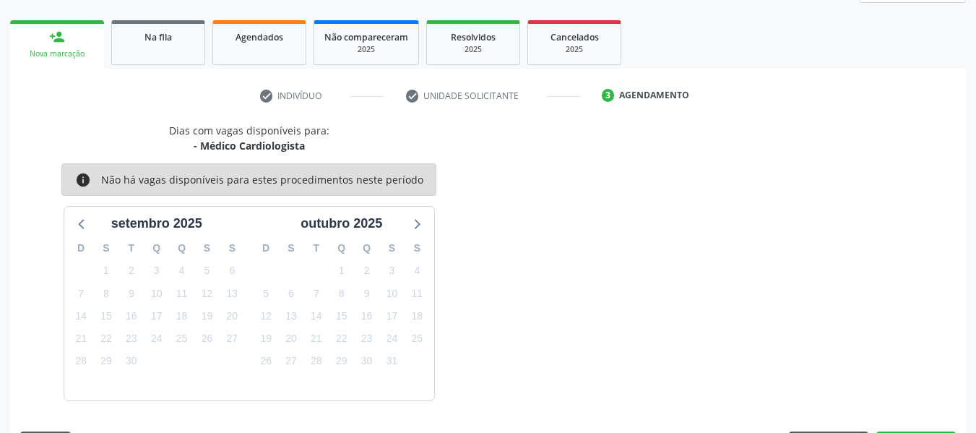
scroll to position [416, 0]
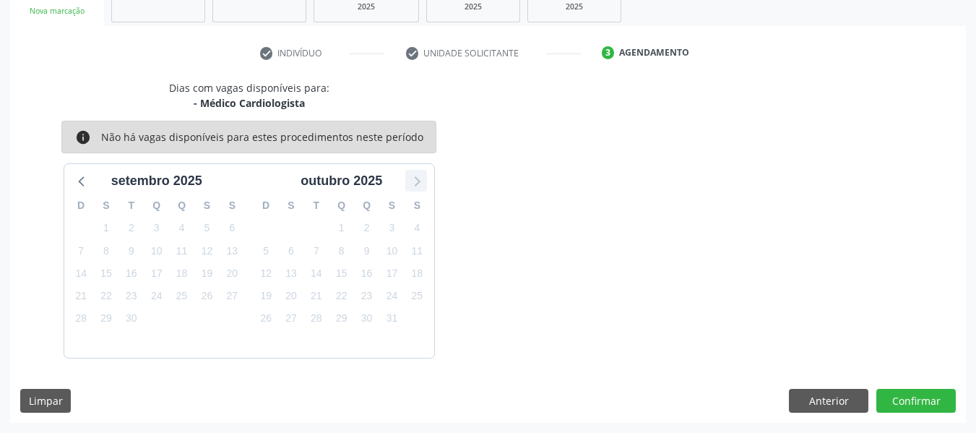
click at [392, 181] on icon at bounding box center [416, 180] width 19 height 19
click at [392, 392] on button "Anterior" at bounding box center [828, 401] width 79 height 25
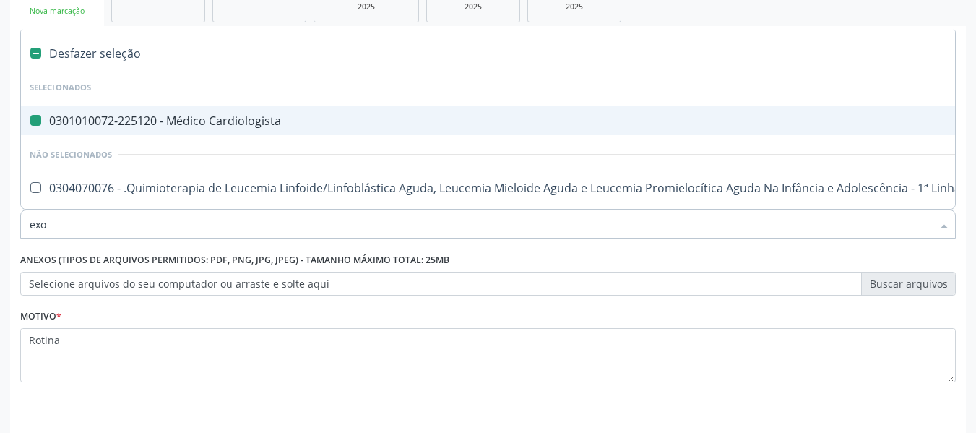
type input "exod"
checkbox Cardiologista "false"
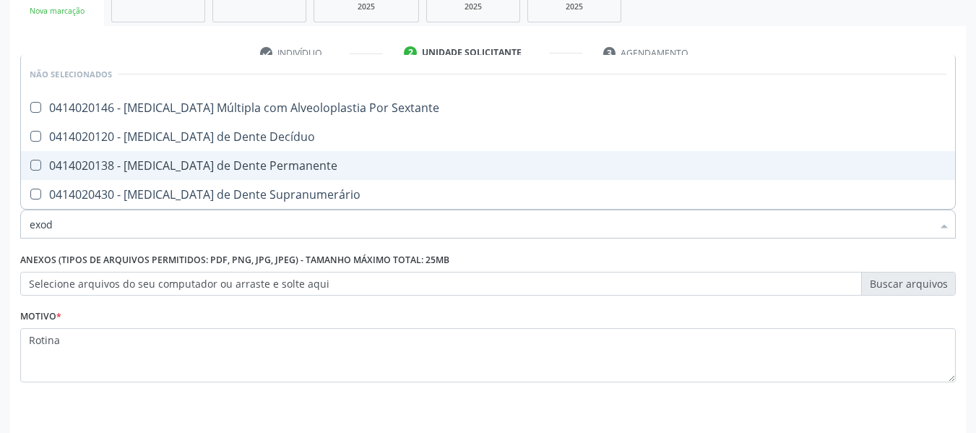
click at [207, 162] on div "0414020138 - [MEDICAL_DATA] de Dente Permanente" at bounding box center [488, 166] width 917 height 12
checkbox Permanente "true"
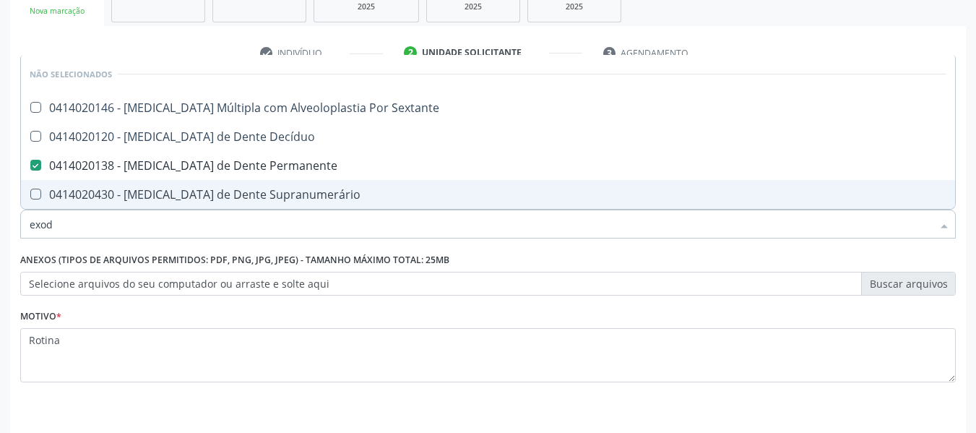
click at [197, 246] on div "Requerente * Paciente Profissional de Saúde Paciente Nenhum resultado encontrad…" at bounding box center [487, 238] width 935 height 327
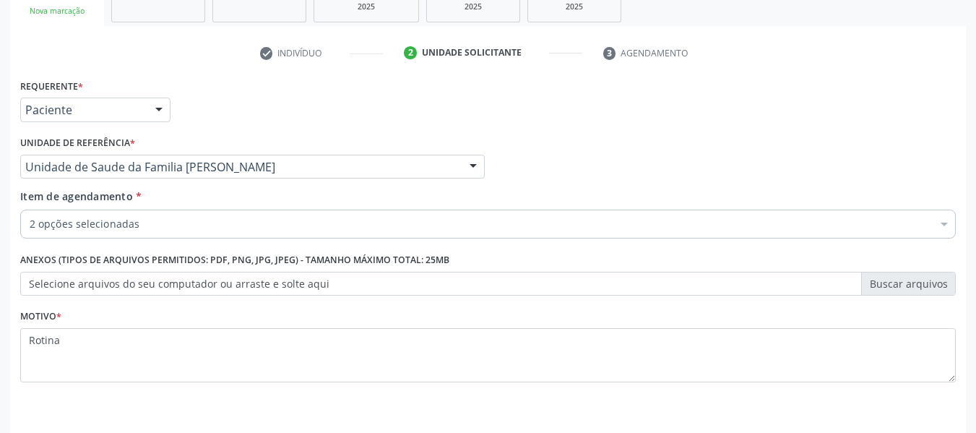
click at [197, 246] on div "Requerente * Paciente Profissional de Saúde Paciente Nenhum resultado encontrad…" at bounding box center [487, 238] width 935 height 327
click at [135, 212] on div "2 opções selecionadas" at bounding box center [487, 223] width 935 height 29
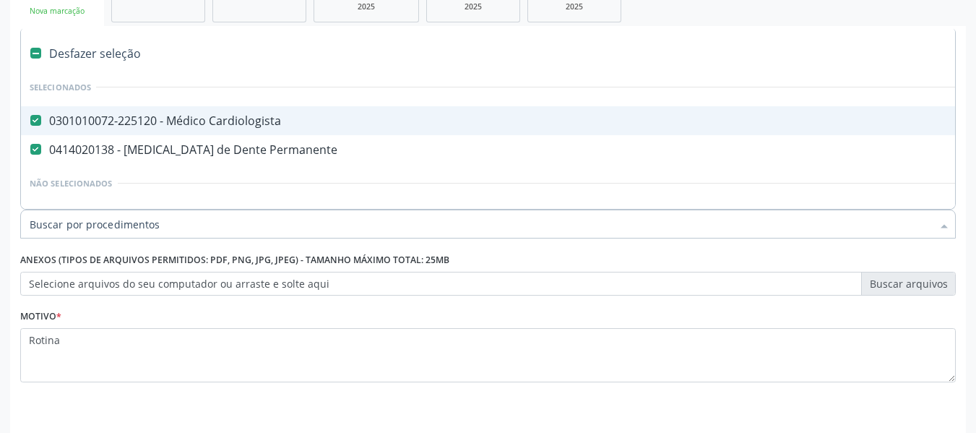
click at [34, 129] on span "0301010072-225120 - Médico Cardiologista" at bounding box center [592, 120] width 1142 height 29
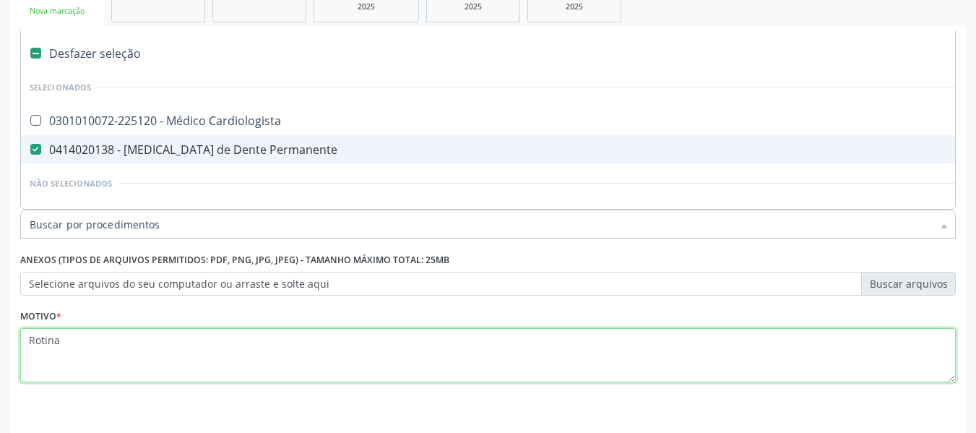
click at [308, 368] on textarea "Rotina" at bounding box center [487, 355] width 935 height 55
checkbox Cardiologista "true"
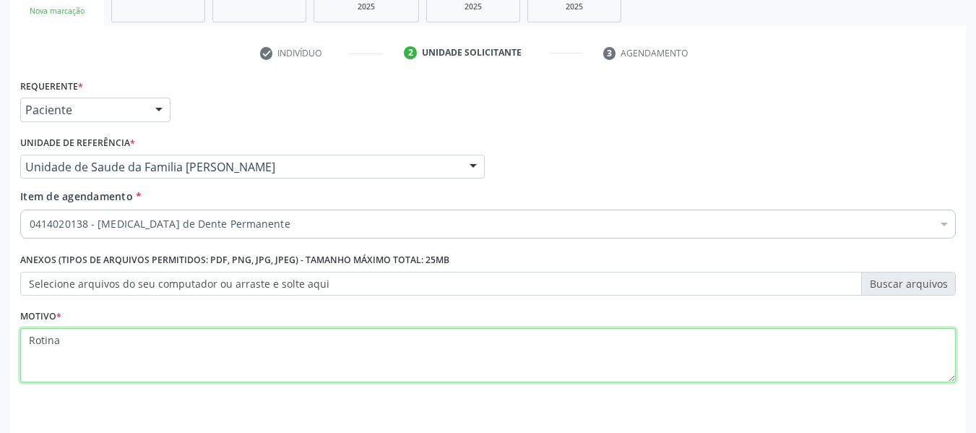
scroll to position [461, 0]
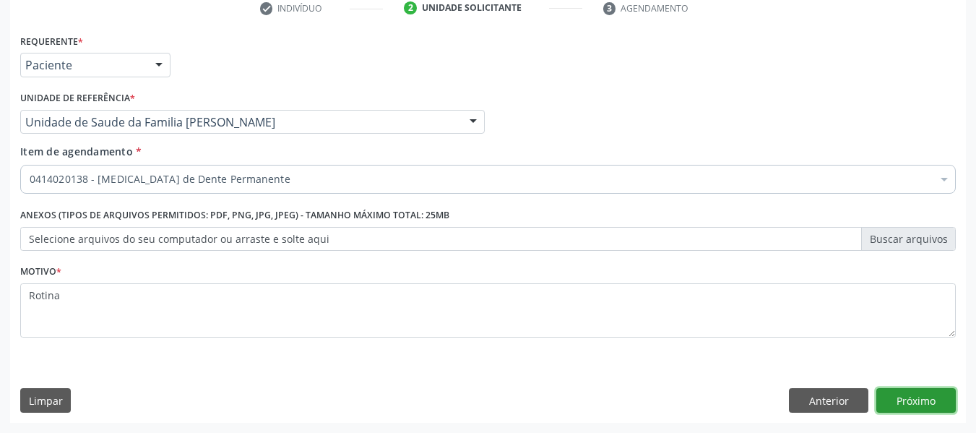
click at [392, 402] on button "Próximo" at bounding box center [915, 400] width 79 height 25
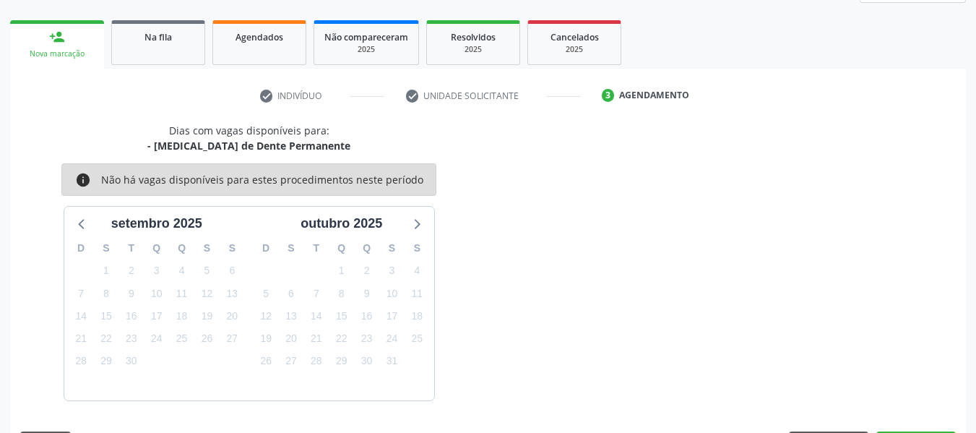
scroll to position [416, 0]
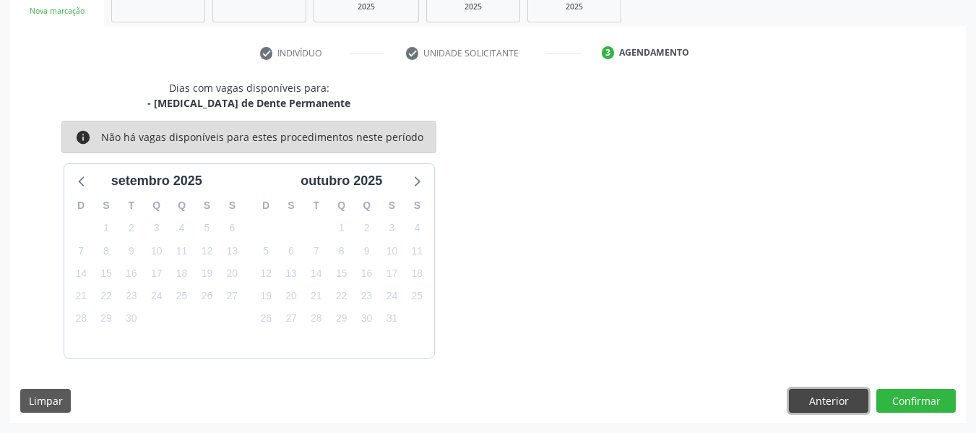
click at [392, 393] on button "Anterior" at bounding box center [828, 401] width 79 height 25
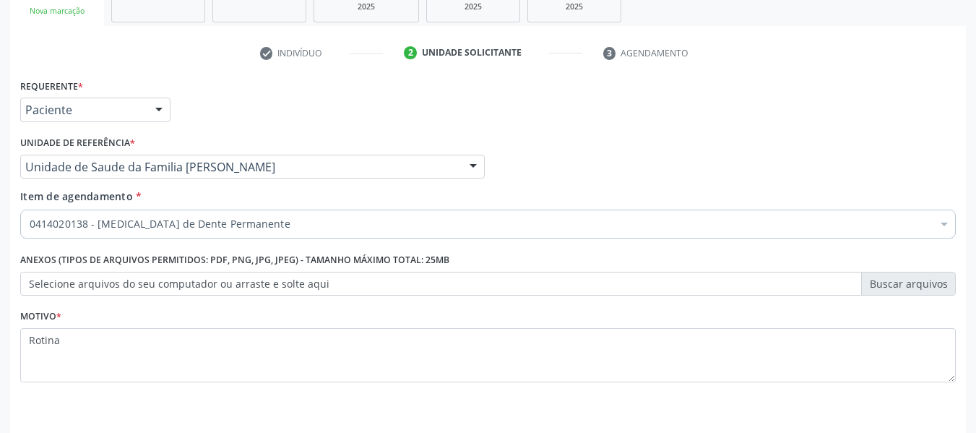
scroll to position [461, 0]
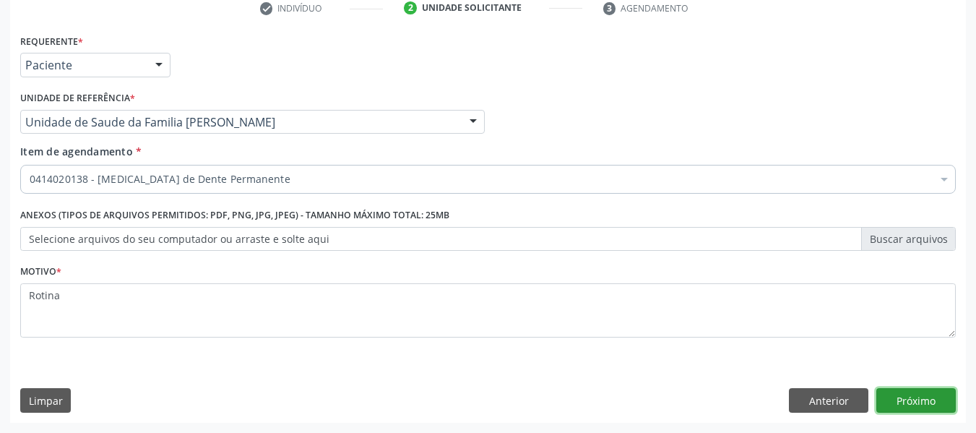
click at [392, 405] on button "Próximo" at bounding box center [915, 400] width 79 height 25
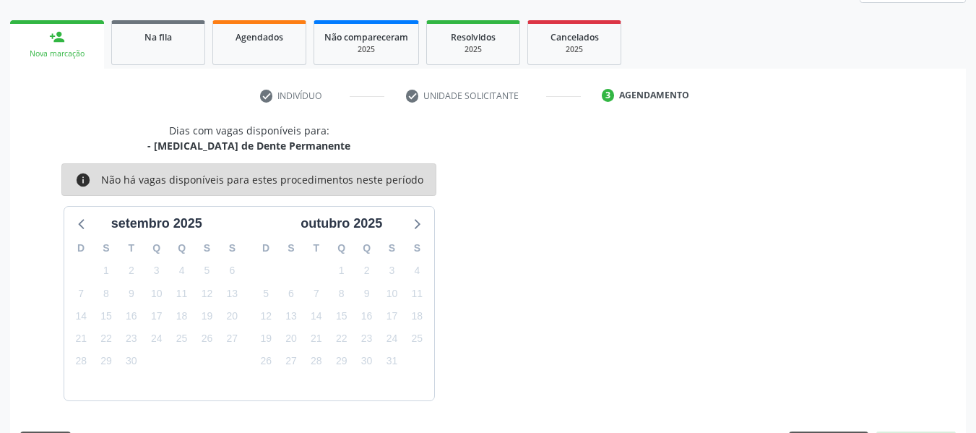
scroll to position [416, 0]
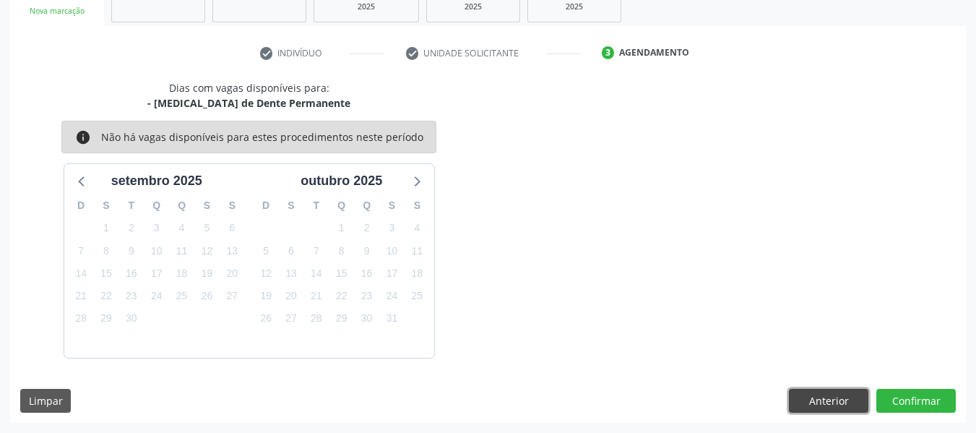
click at [392, 399] on button "Anterior" at bounding box center [828, 401] width 79 height 25
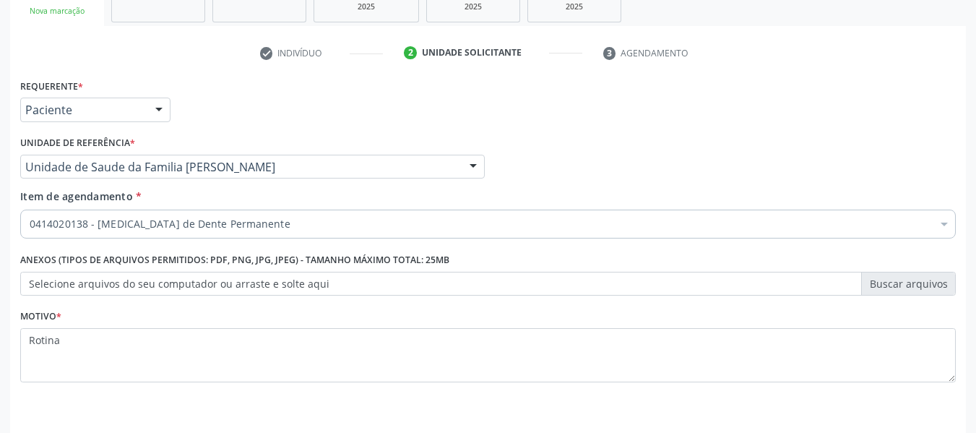
scroll to position [461, 0]
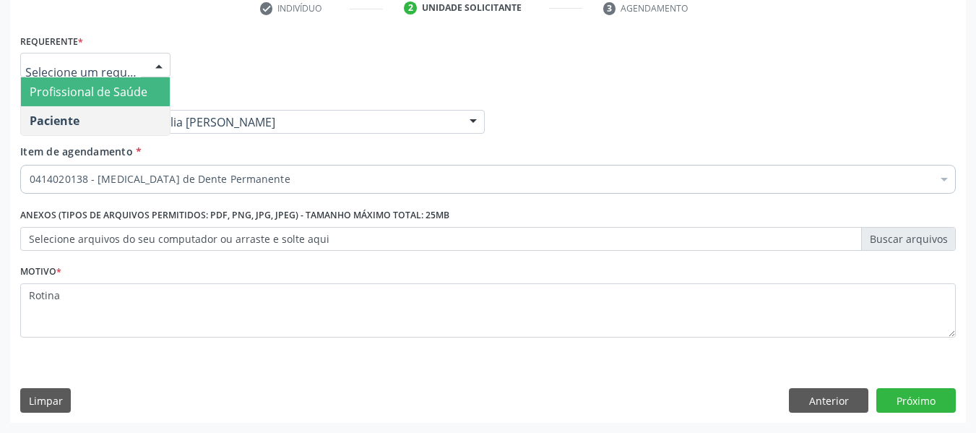
click at [101, 91] on span "Profissional de Saúde" at bounding box center [89, 92] width 118 height 16
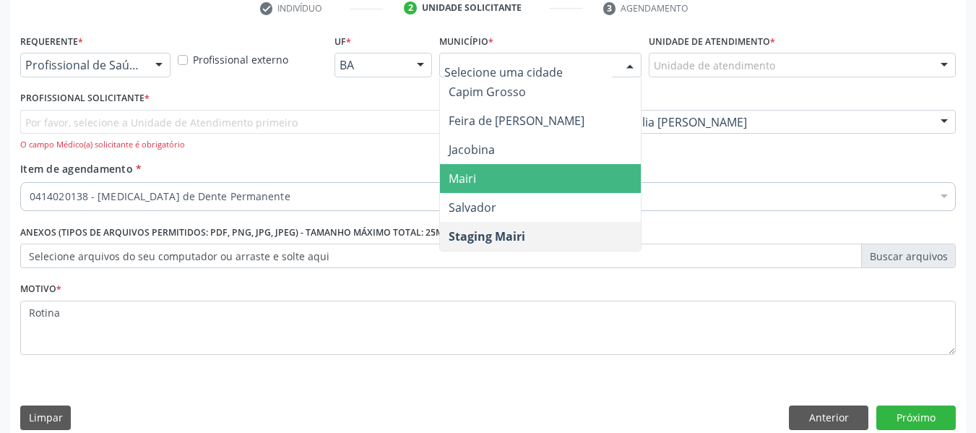
click at [392, 176] on span "Mairi" at bounding box center [540, 178] width 201 height 29
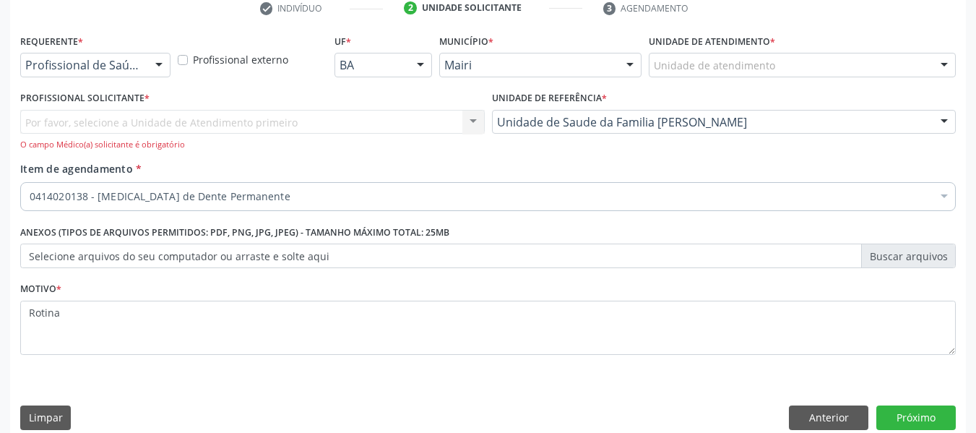
click at [392, 74] on div "Unidade de atendimento" at bounding box center [802, 65] width 307 height 25
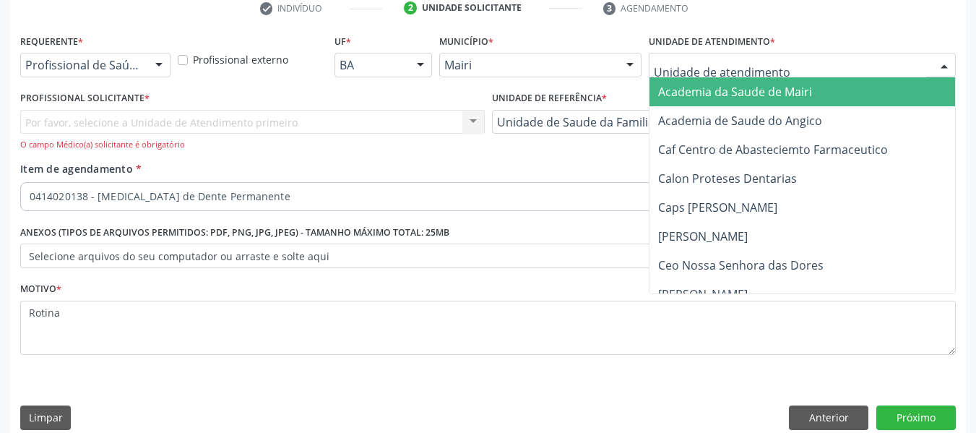
click at [392, 84] on span "Academia da Saude de Mairi" at bounding box center [735, 92] width 154 height 16
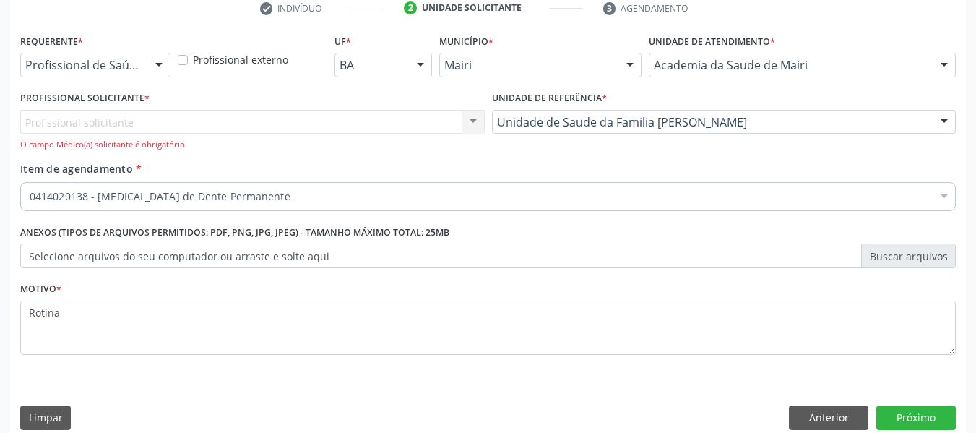
click at [392, 128] on div "Profissional solicitante Nenhum resultado encontrado para: " " Não há nenhuma o…" at bounding box center [252, 130] width 464 height 41
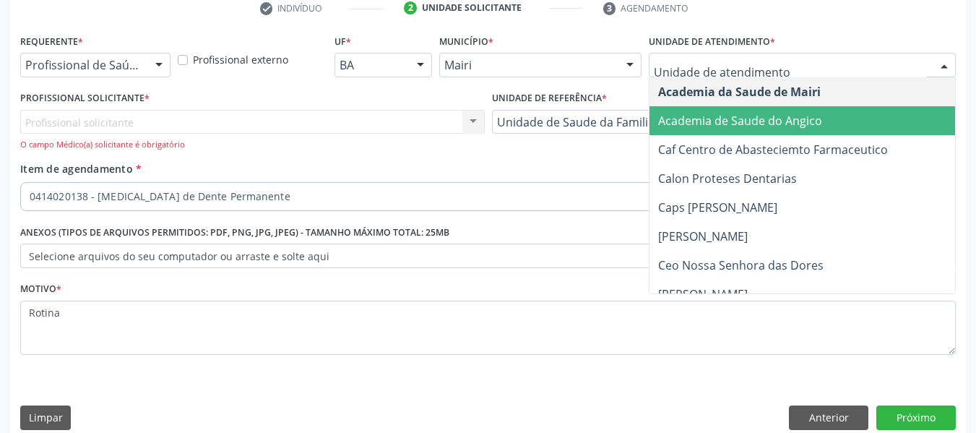
click at [392, 115] on span "Academia de Saude do Angico" at bounding box center [740, 121] width 164 height 16
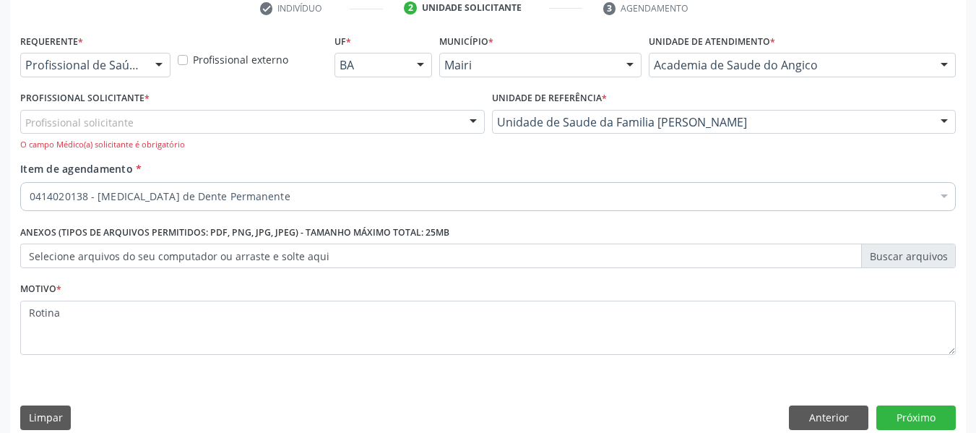
click at [392, 56] on div "Academia de Saude do Angico" at bounding box center [802, 65] width 307 height 25
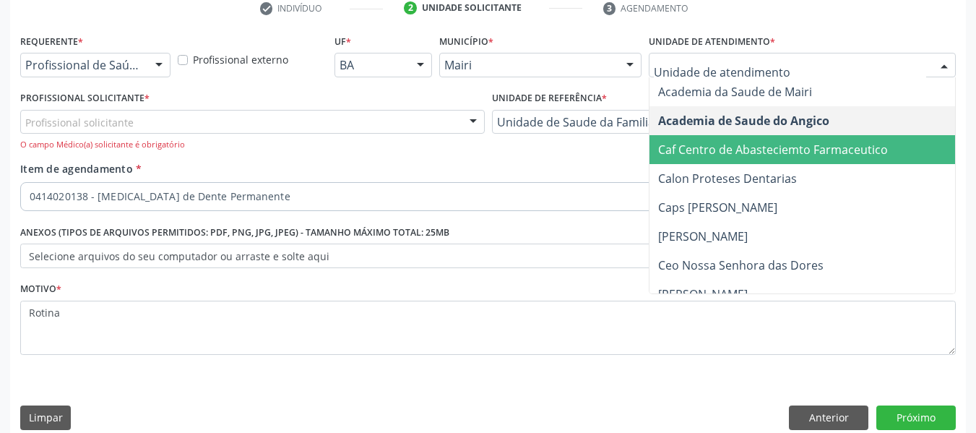
click at [392, 151] on span "Caf Centro de Abasteciemto Farmaceutico" at bounding box center [773, 150] width 230 height 16
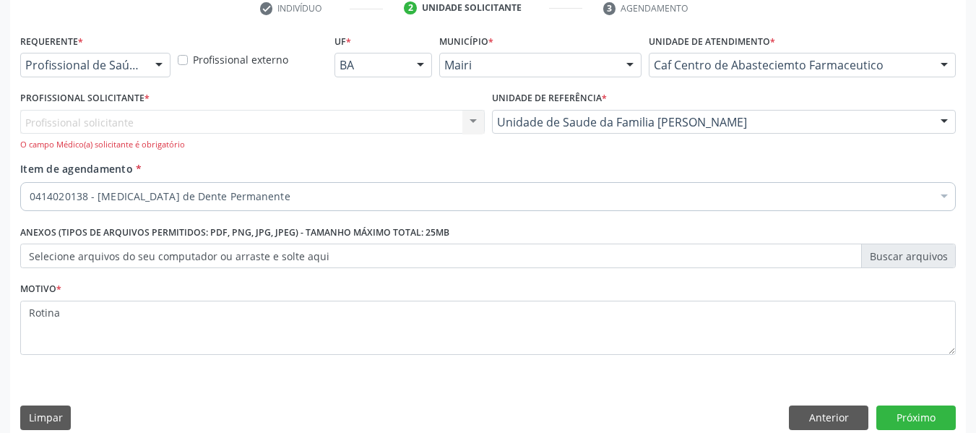
click at [392, 51] on div "Município * [PERSON_NAME] Grosso Feira de Santana Jacobina Mairi Salvador Stagi…" at bounding box center [540, 58] width 209 height 56
click at [392, 57] on div "Mairi" at bounding box center [540, 65] width 202 height 25
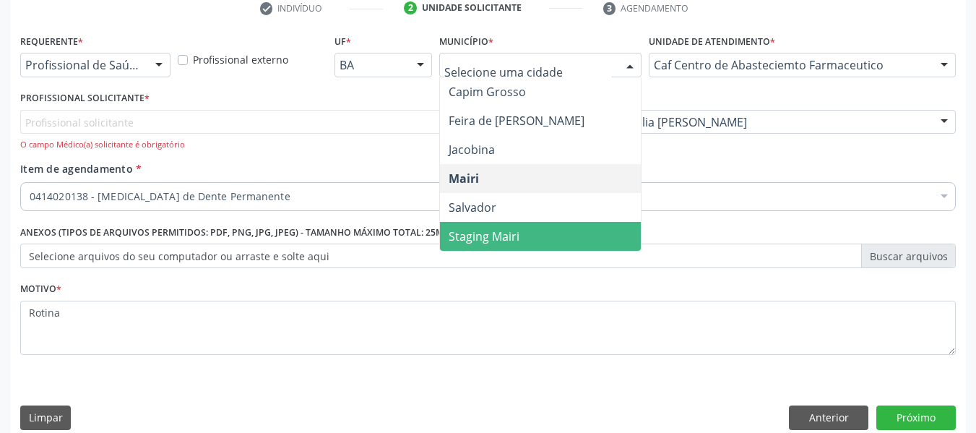
click at [392, 235] on span "Staging Mairi" at bounding box center [484, 236] width 71 height 16
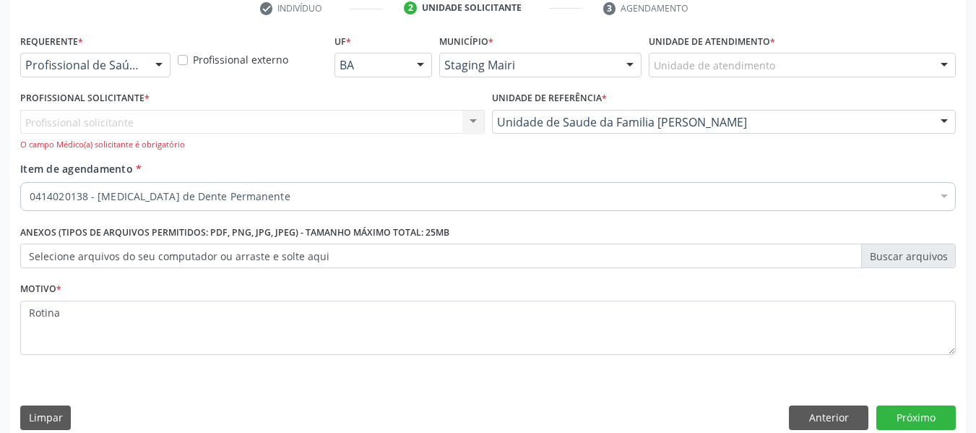
click at [392, 77] on div "Município * Staging Mairi Capim Grosso Feira de Santana Jacobina [GEOGRAPHIC_DA…" at bounding box center [540, 58] width 209 height 56
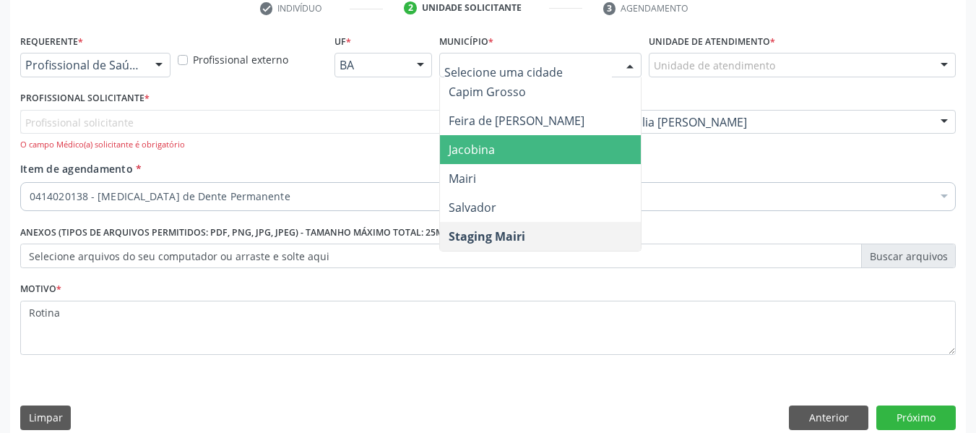
click at [392, 150] on span "Jacobina" at bounding box center [472, 150] width 46 height 16
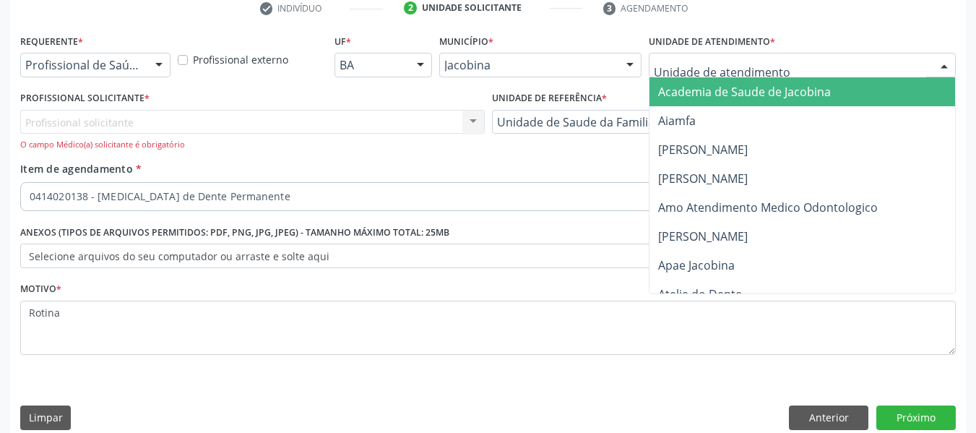
click at [392, 88] on span "Academia de Saude de Jacobina" at bounding box center [744, 92] width 173 height 16
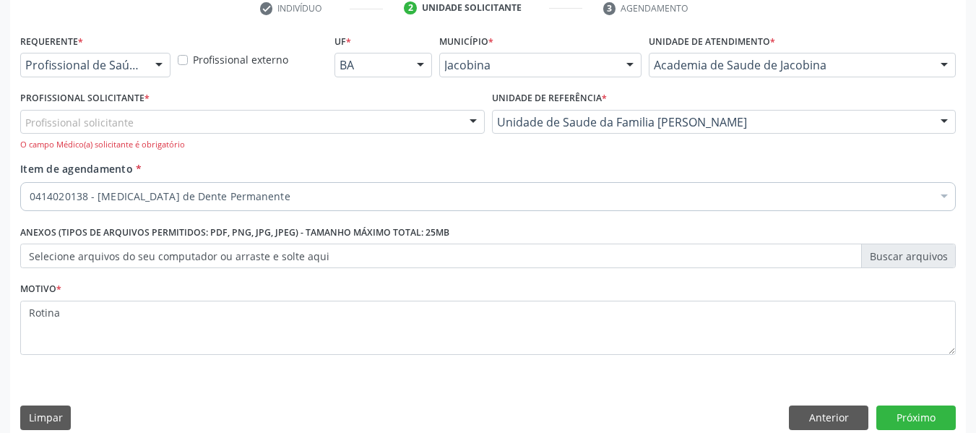
click at [331, 131] on div "Profissional solicitante" at bounding box center [252, 122] width 464 height 25
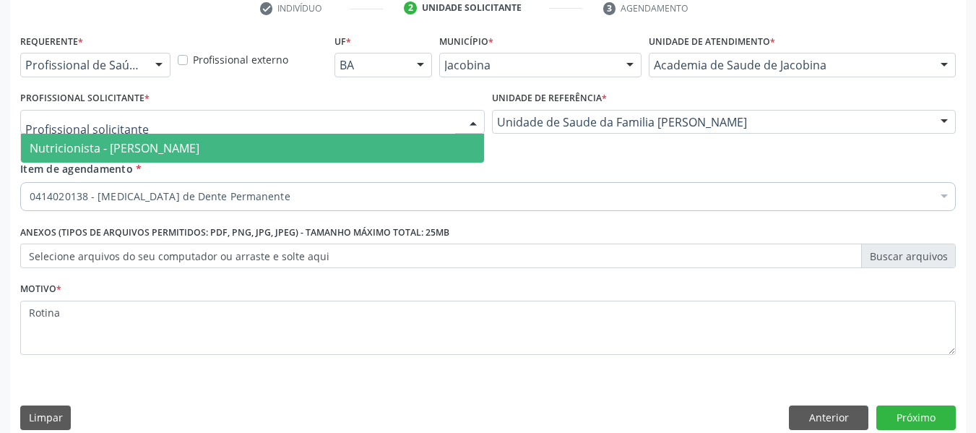
click at [267, 147] on span "Nutricionista - [PERSON_NAME]" at bounding box center [252, 148] width 463 height 29
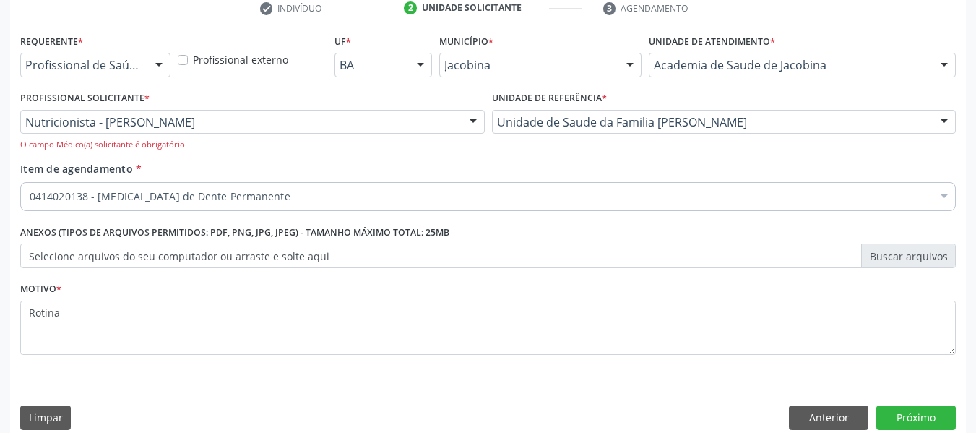
click at [392, 186] on div "0414020138 - [MEDICAL_DATA] de Dente Permanente" at bounding box center [487, 196] width 935 height 29
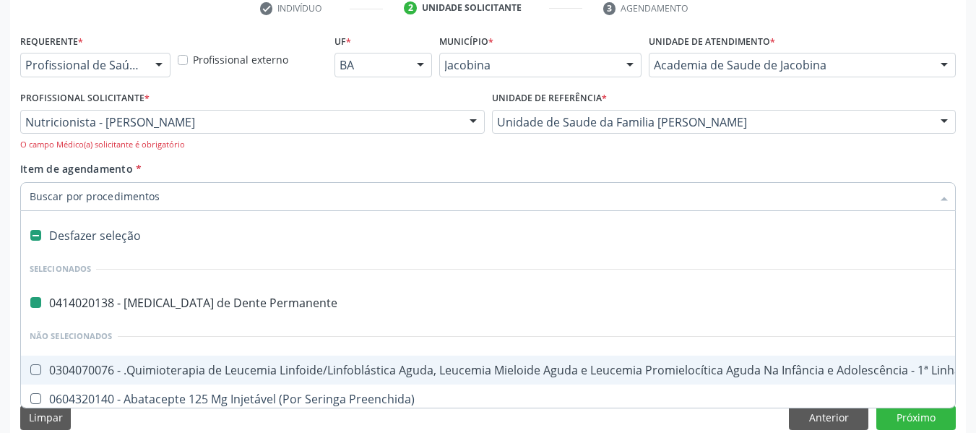
type input "C"
checkbox Permanente "false"
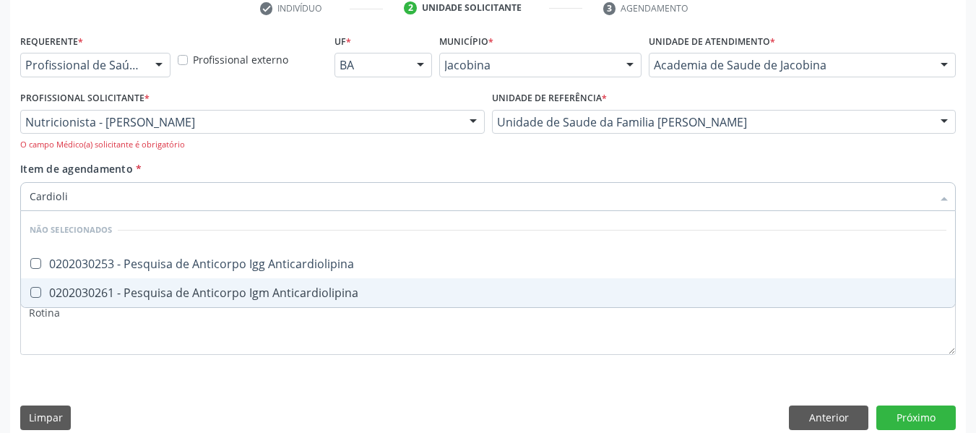
type input "Cardiol"
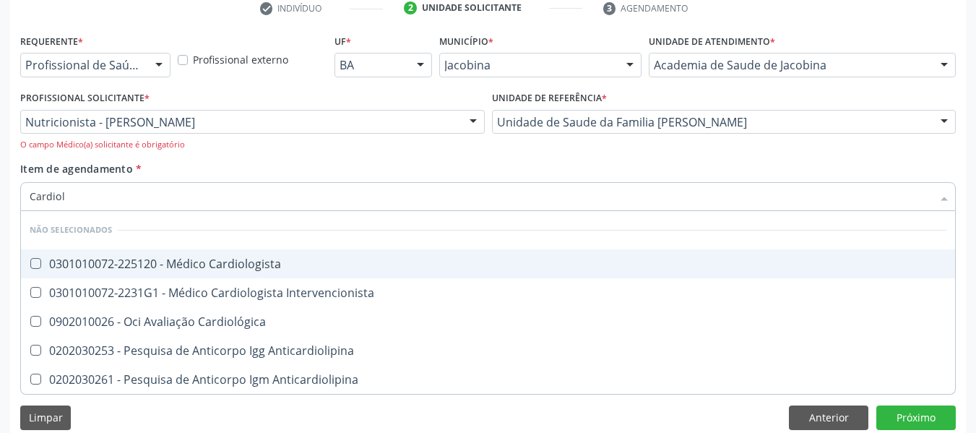
click at [31, 261] on Cardiologista at bounding box center [35, 263] width 11 height 11
click at [30, 261] on Cardiologista "checkbox" at bounding box center [25, 263] width 9 height 9
checkbox Cardiologista "true"
click at [183, 170] on div "Item de agendamento * Cardiol Desfazer seleção Não selecionados 0301010072-2251…" at bounding box center [487, 184] width 935 height 46
checkbox Intervencionista "true"
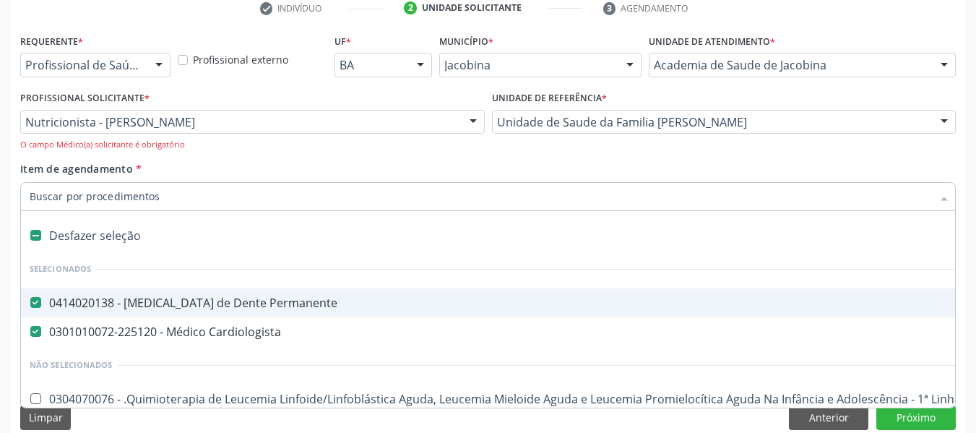
click at [42, 302] on div "0414020138 - [MEDICAL_DATA] de Dente Permanente" at bounding box center [592, 303] width 1125 height 12
click at [248, 157] on div "Profissional Solicitante * Nutricionista - [PERSON_NAME] Nutricionista - [PERSO…" at bounding box center [253, 124] width 472 height 74
checkbox Permanente "true"
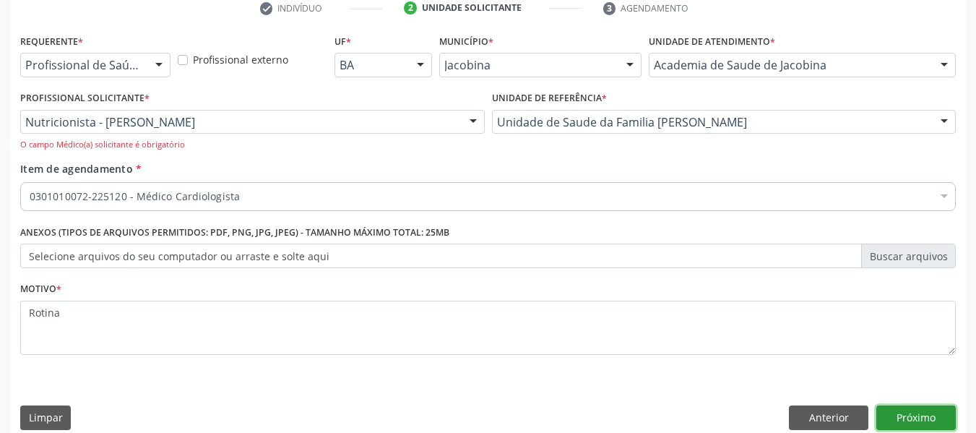
click at [392, 412] on button "Próximo" at bounding box center [915, 417] width 79 height 25
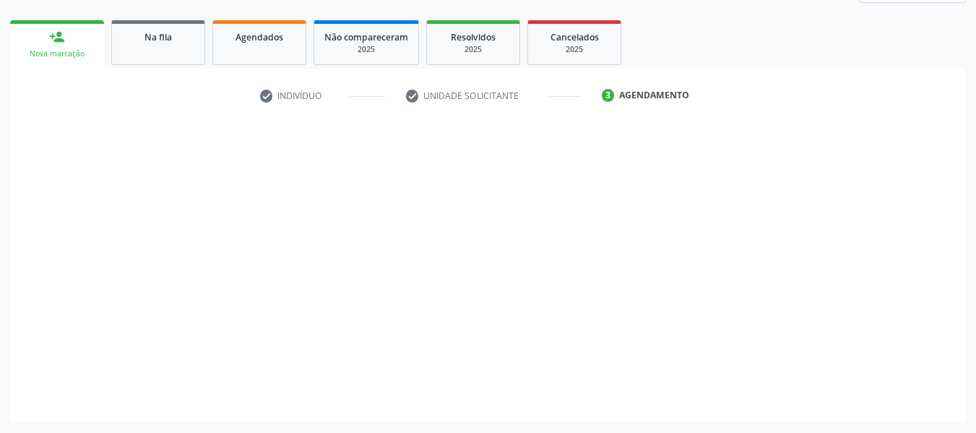
scroll to position [373, 0]
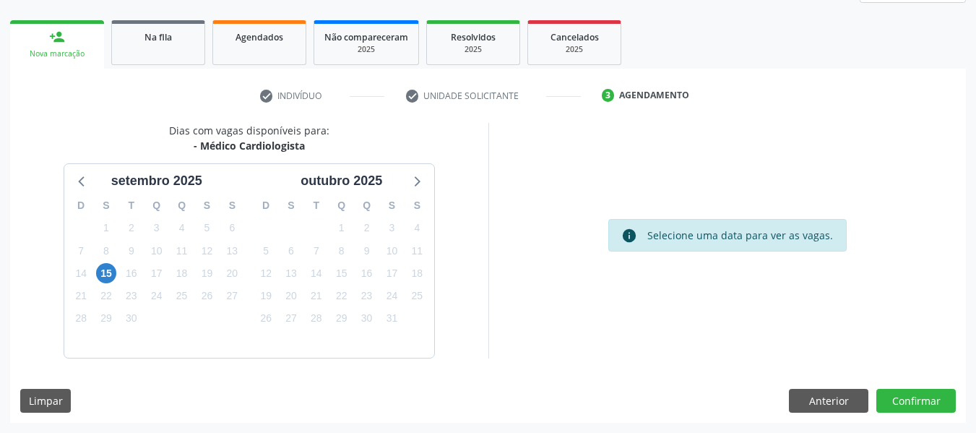
drag, startPoint x: 107, startPoint y: 270, endPoint x: 464, endPoint y: 308, distance: 359.6
click at [392, 308] on div "Dias com vagas disponíveis para: - Médico Cardiologista se[DATE] S T Q Q S S 31…" at bounding box center [249, 240] width 478 height 235
click at [111, 275] on span "15" at bounding box center [106, 273] width 20 height 20
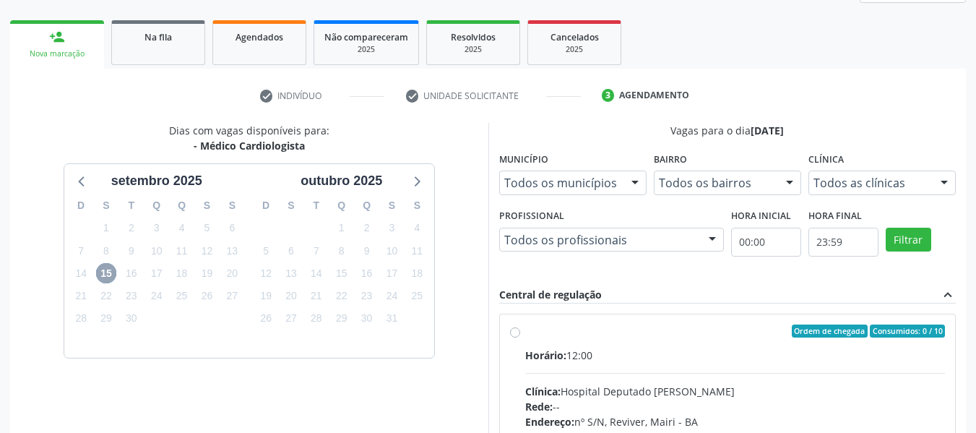
scroll to position [582, 0]
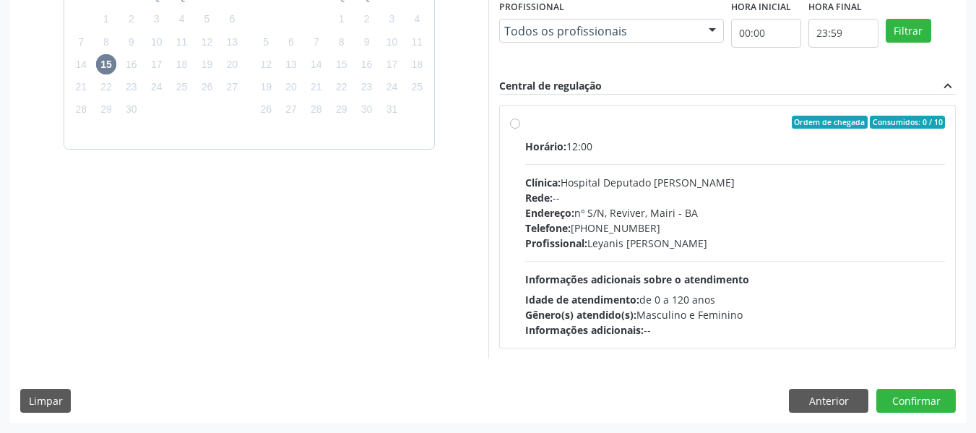
click at [392, 254] on div "Horário: 12:00 Clínica: Hospital Deputado [PERSON_NAME] Rede: -- Endereço: nº S…" at bounding box center [735, 238] width 420 height 199
click at [392, 129] on input "Ordem de chegada Consumidos: 0 / 10 Horário: 12:00 Clínica: Hospital Deputado […" at bounding box center [515, 122] width 10 height 13
radio input "true"
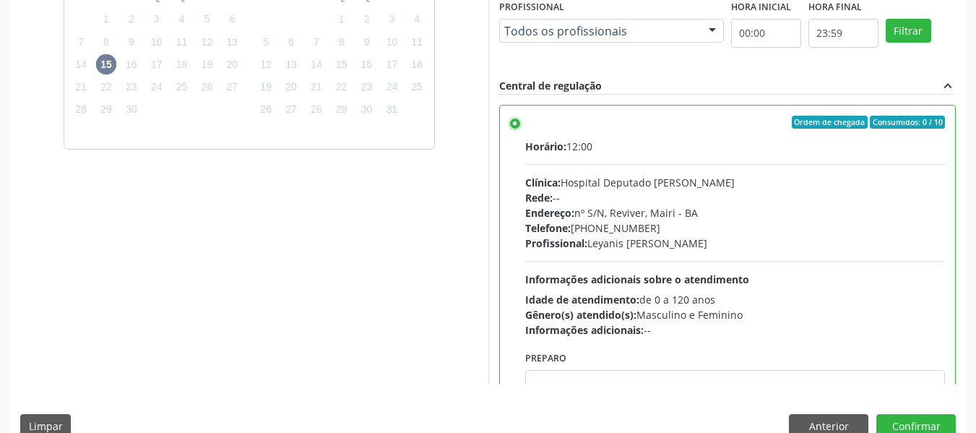
scroll to position [72, 0]
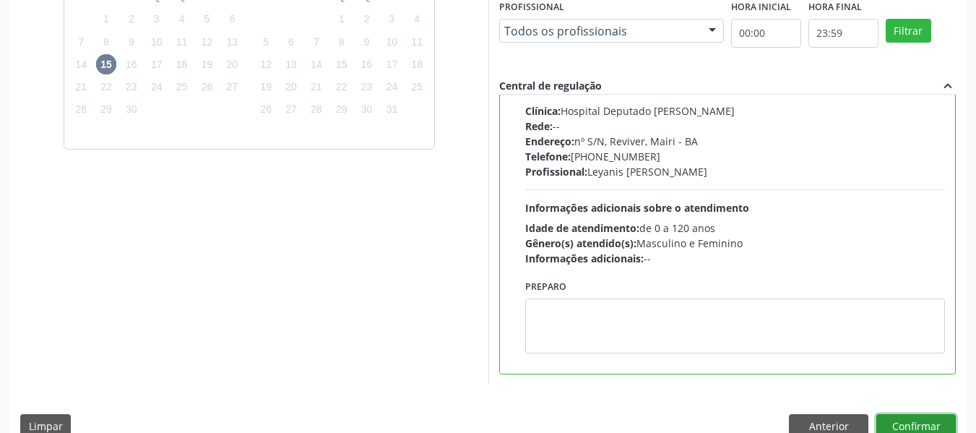
click at [392, 419] on button "Confirmar" at bounding box center [915, 426] width 79 height 25
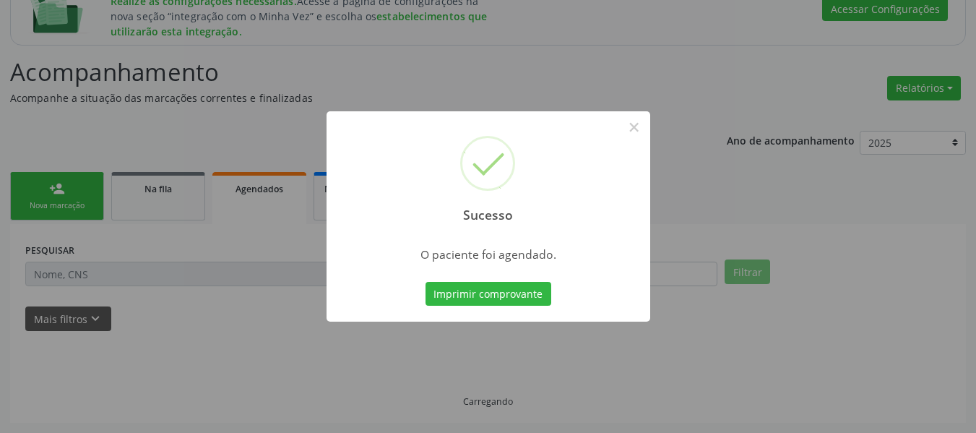
scroll to position [222, 0]
